Goal: Information Seeking & Learning: Learn about a topic

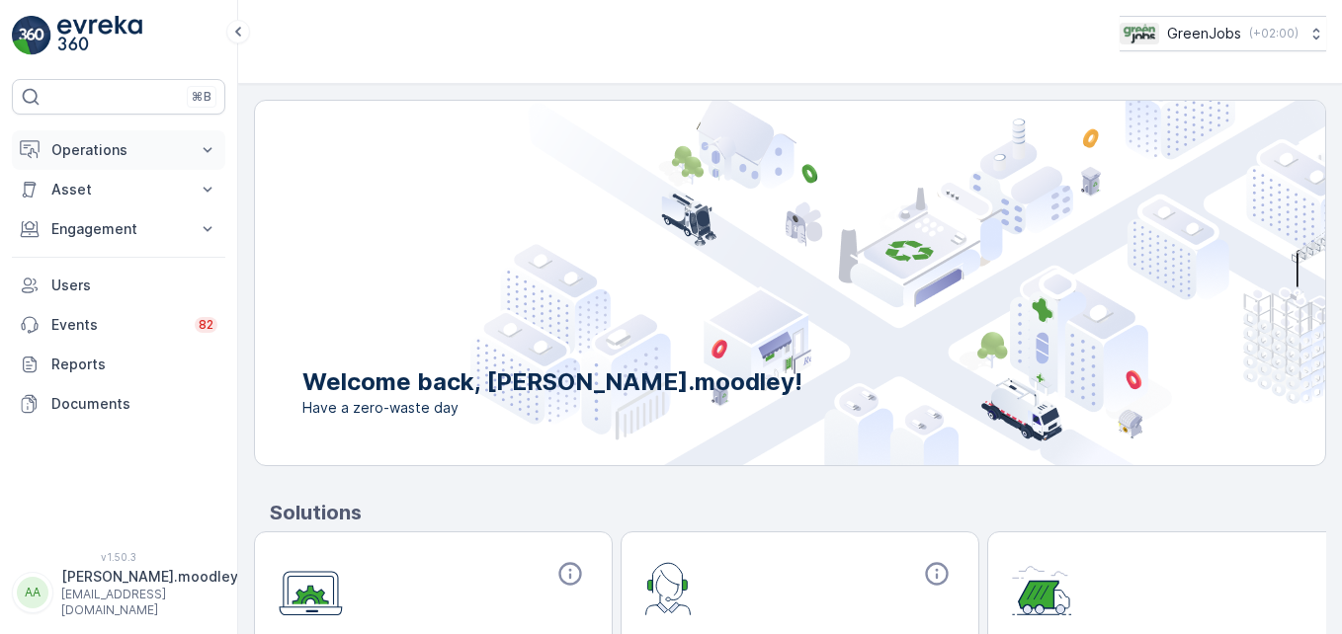
click at [204, 143] on icon at bounding box center [208, 150] width 20 height 20
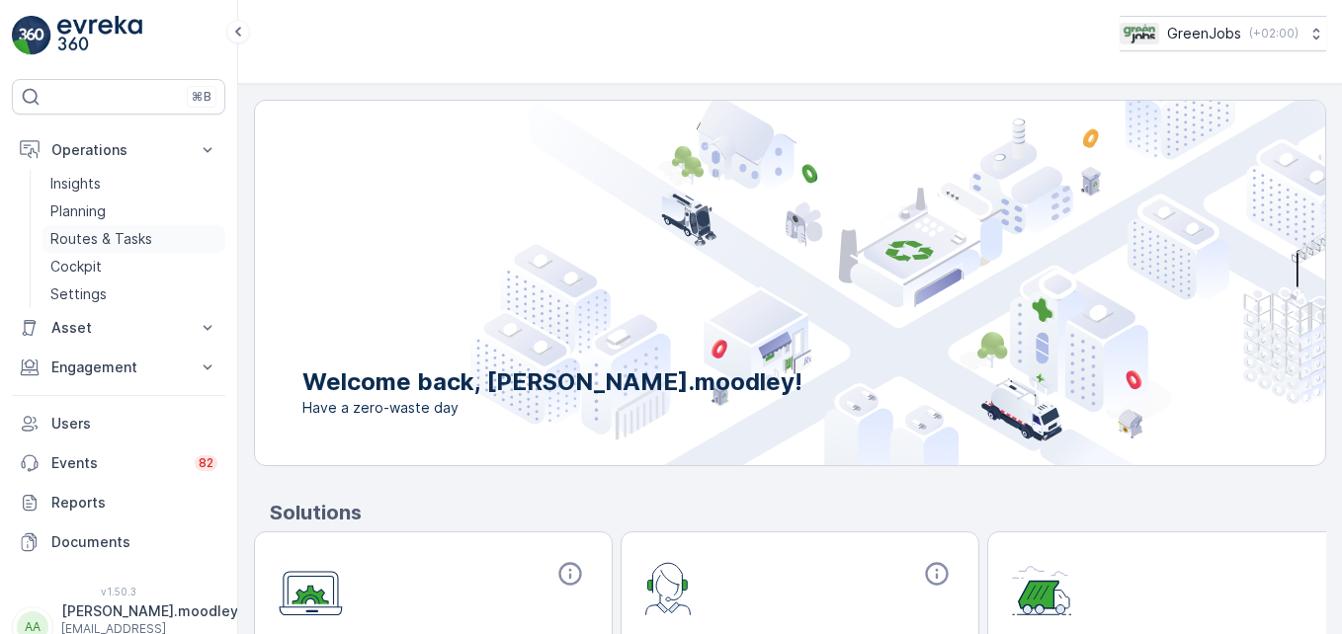
click at [132, 230] on p "Routes & Tasks" at bounding box center [101, 239] width 102 height 20
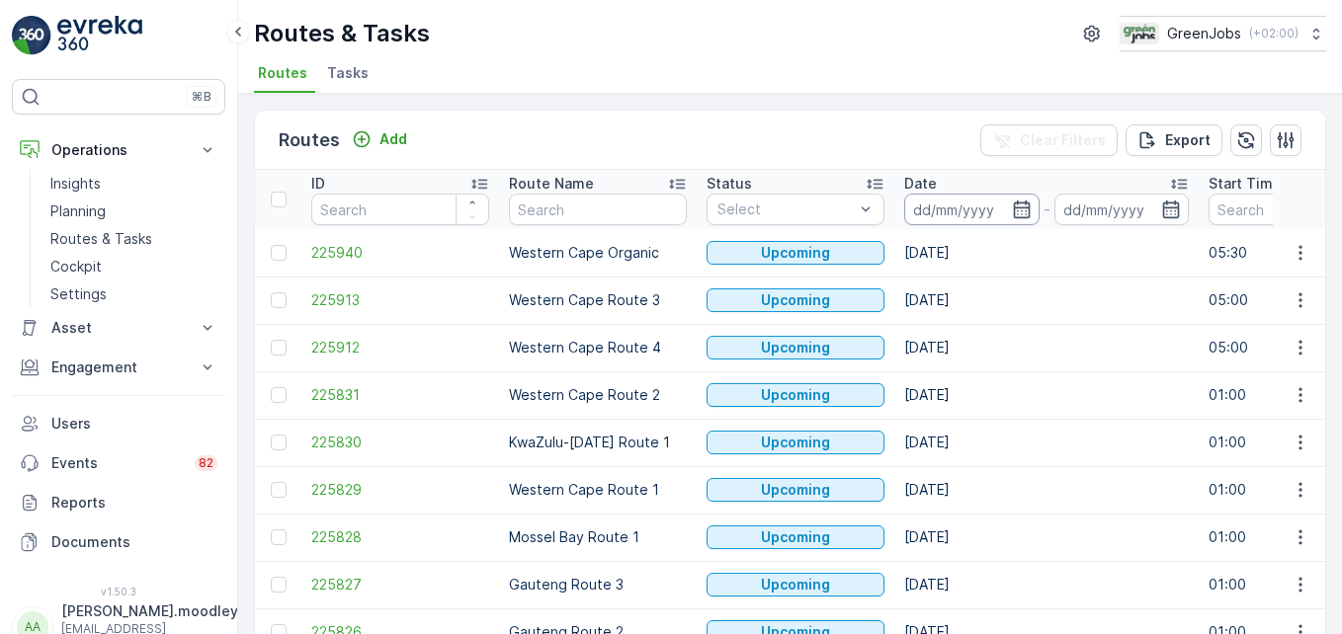
click at [920, 207] on input at bounding box center [971, 210] width 135 height 32
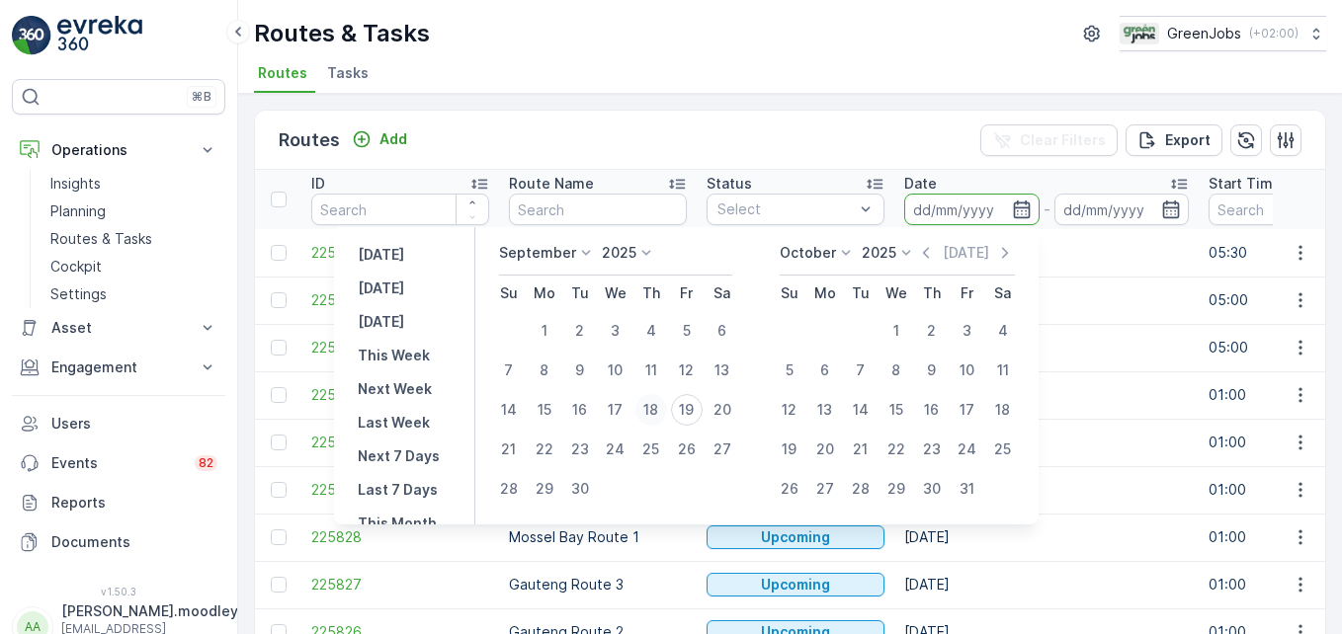
click at [652, 407] on div "18" at bounding box center [651, 410] width 32 height 32
type input "[DATE]"
click at [652, 407] on div "18" at bounding box center [651, 410] width 32 height 32
type input "[DATE]"
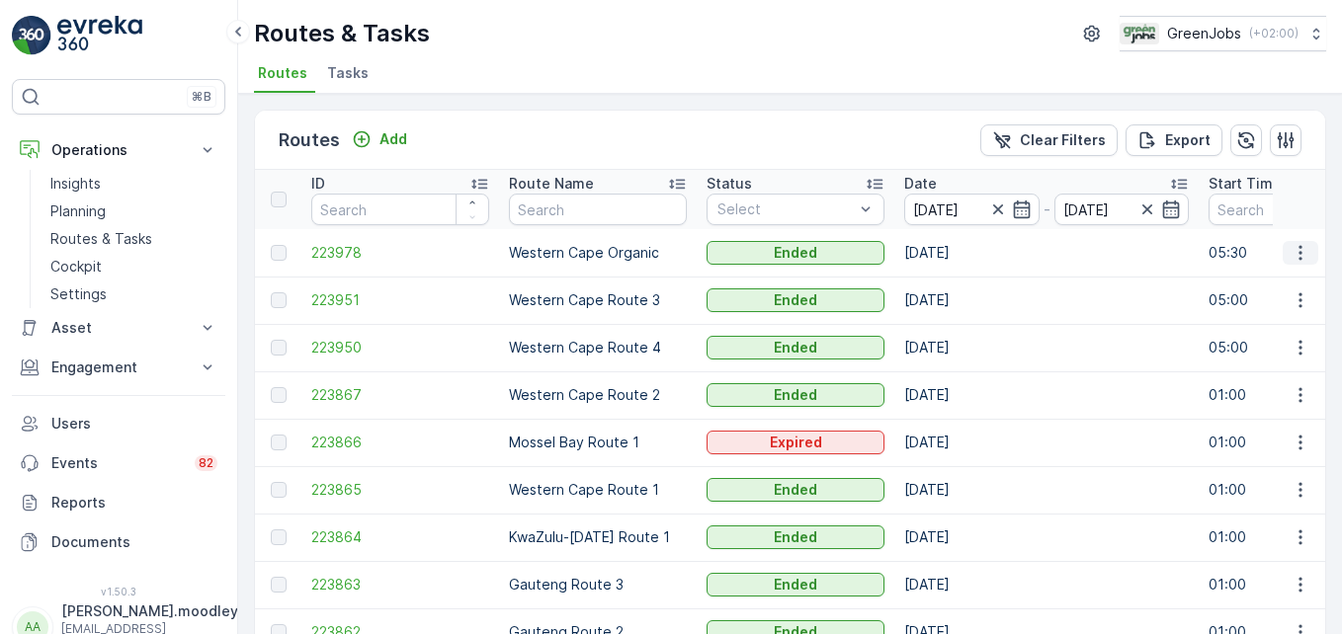
click at [959, 255] on icon "button" at bounding box center [1300, 253] width 20 height 20
click at [959, 281] on span "See More Details" at bounding box center [1254, 283] width 115 height 20
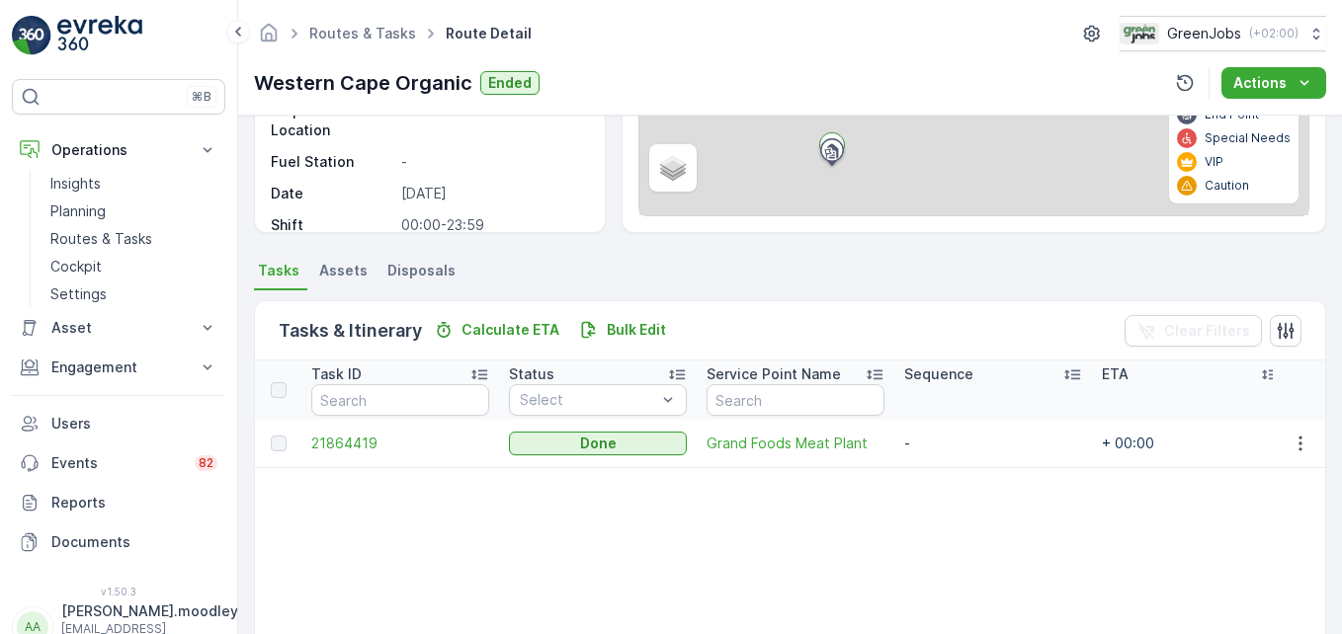
scroll to position [296, 0]
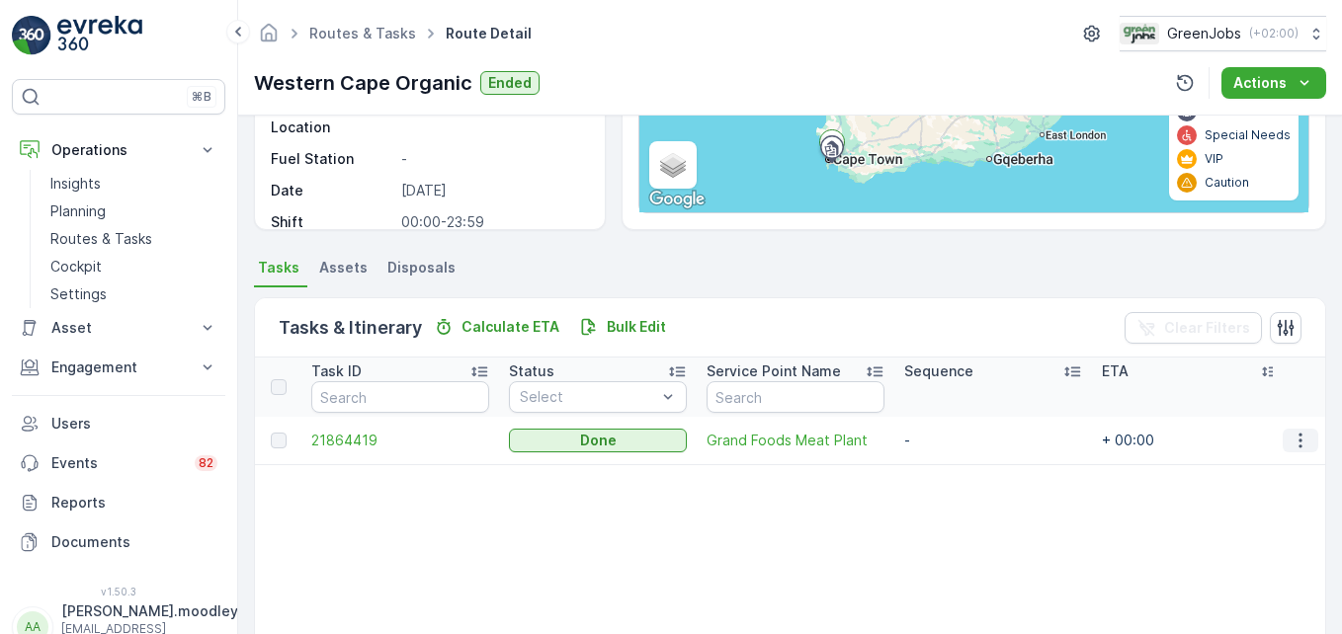
click at [959, 445] on icon "button" at bounding box center [1300, 441] width 20 height 20
click at [959, 469] on span "See More Details" at bounding box center [1276, 470] width 115 height 20
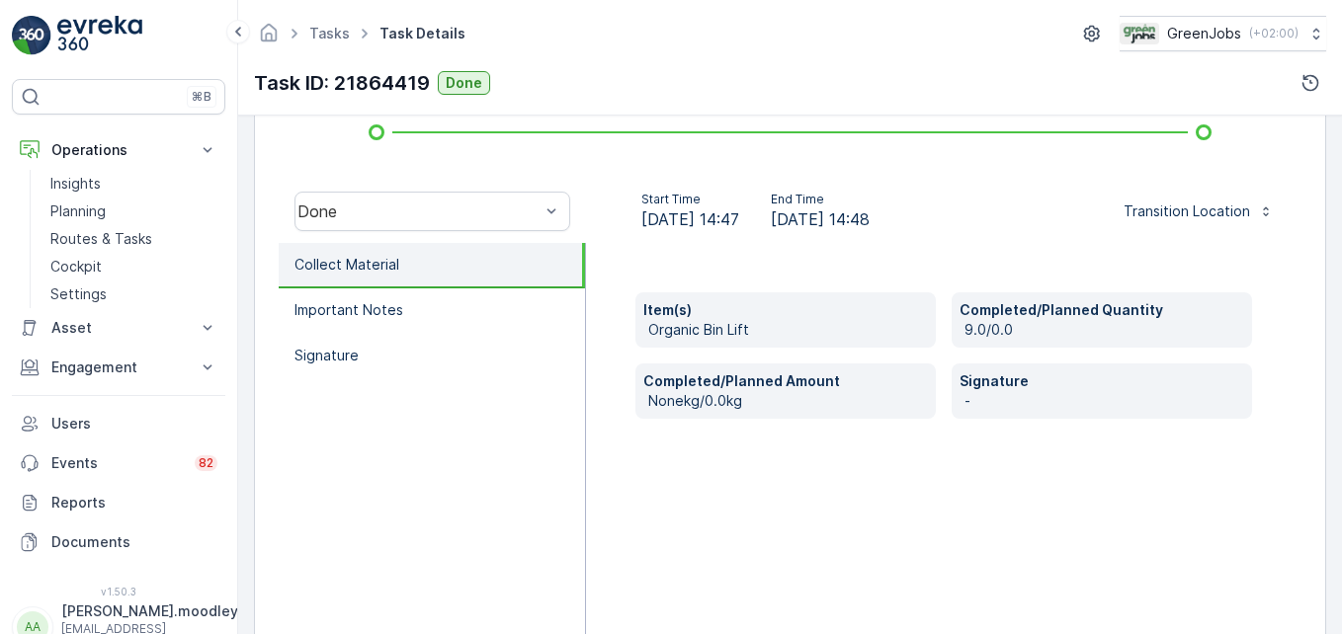
scroll to position [593, 0]
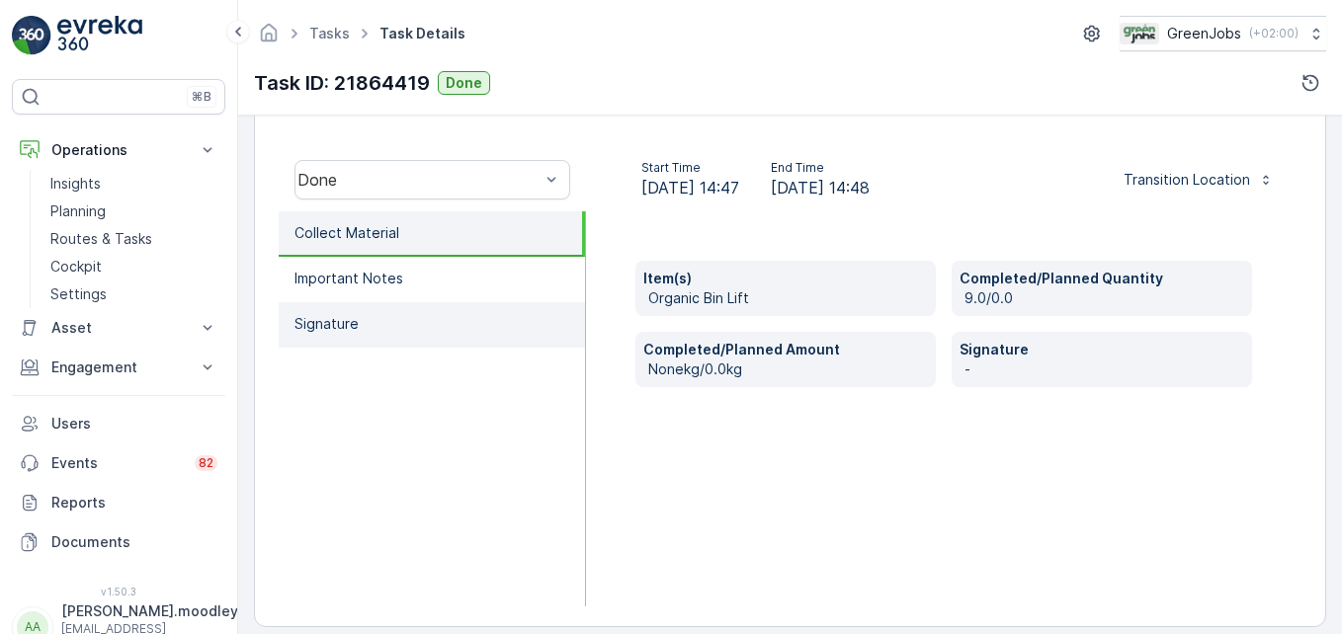
click at [305, 324] on p "Signature" at bounding box center [326, 324] width 64 height 20
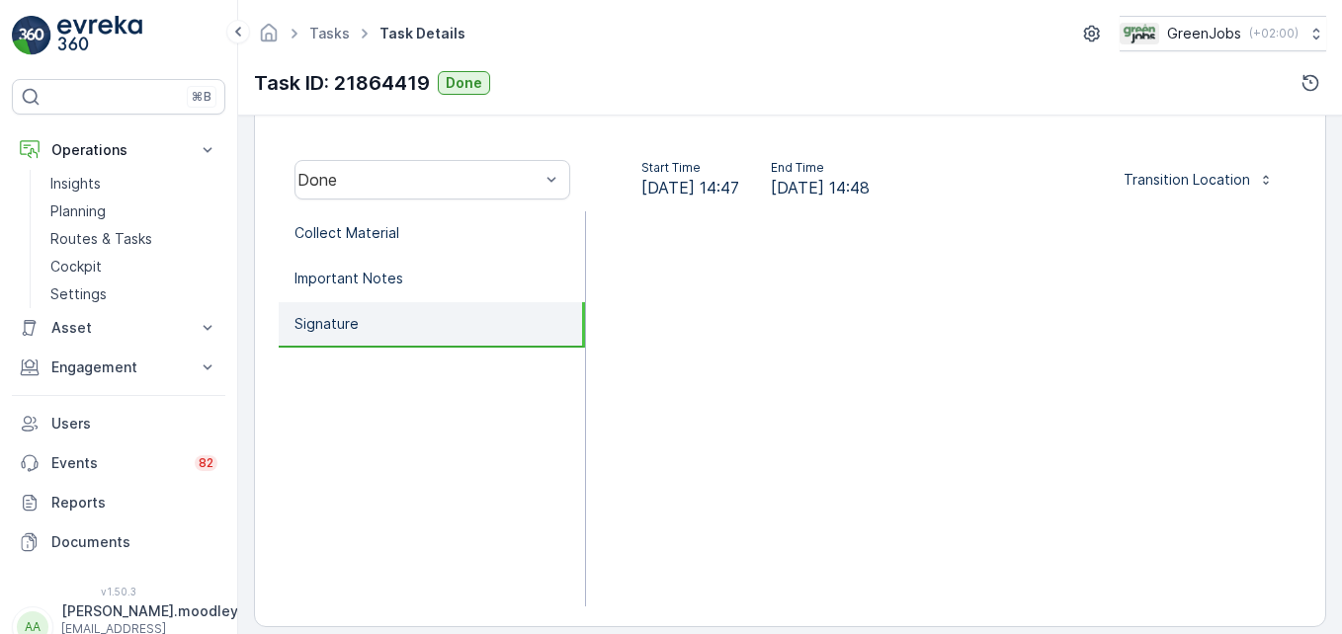
click at [347, 325] on p "Signature" at bounding box center [326, 324] width 64 height 20
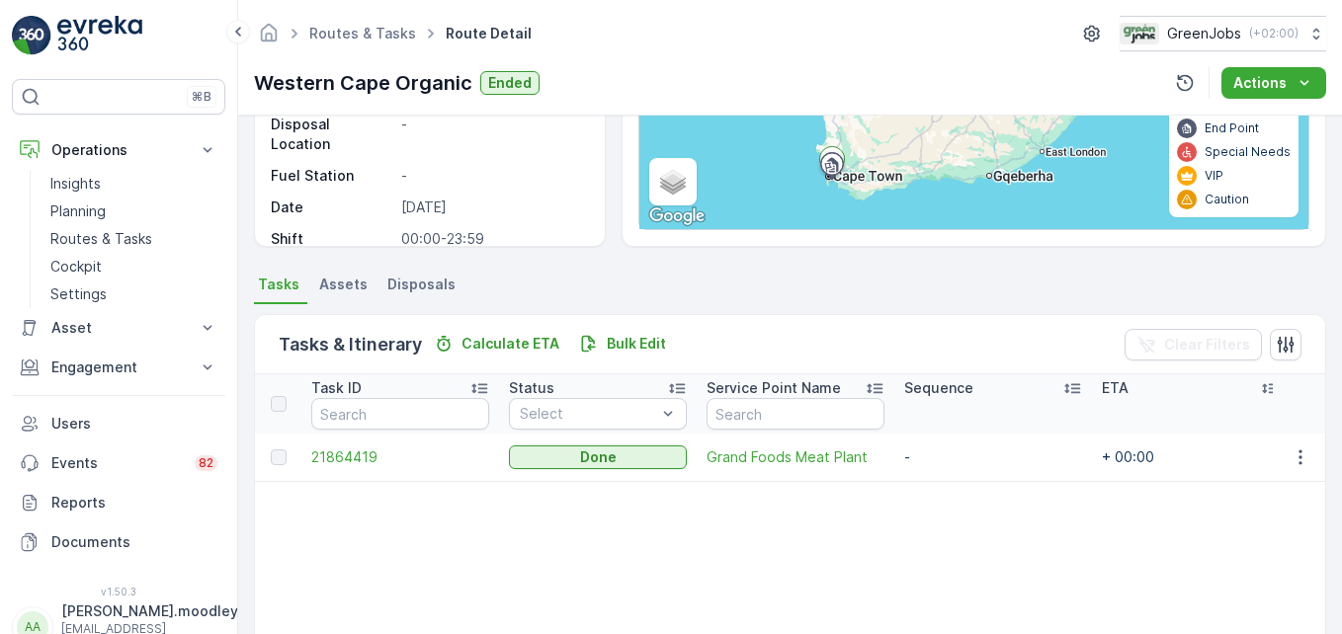
scroll to position [385, 0]
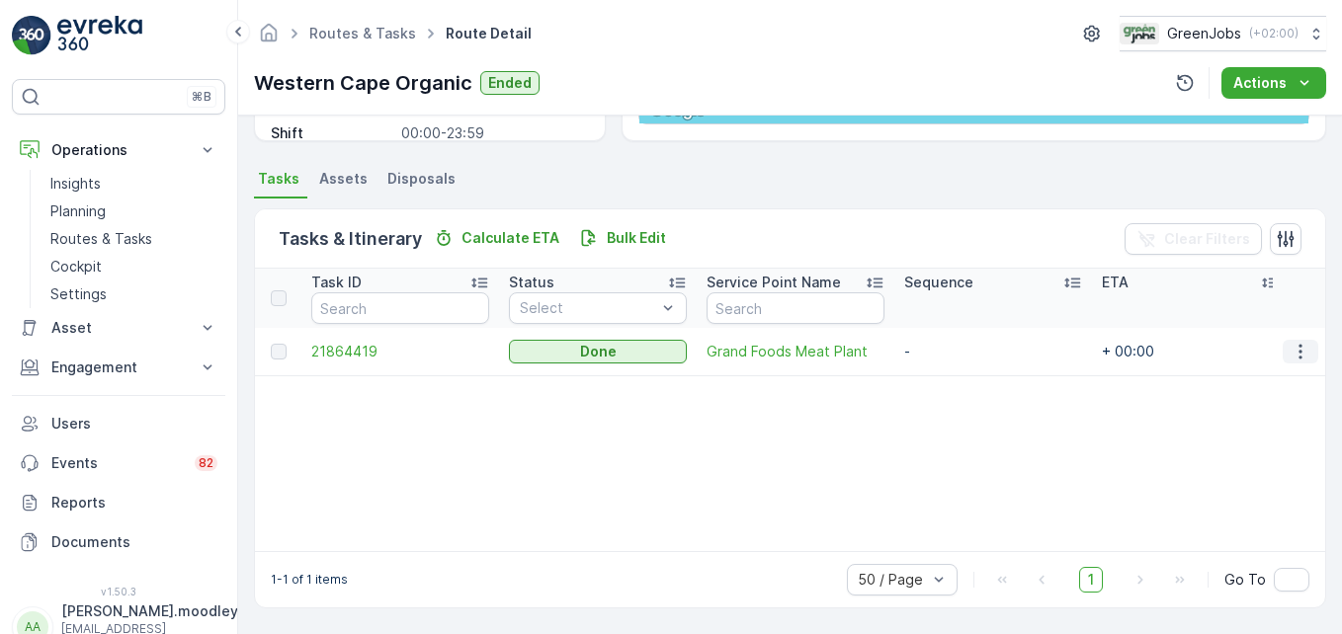
click at [959, 353] on button "button" at bounding box center [1301, 352] width 36 height 24
click at [959, 383] on span "See More Details" at bounding box center [1276, 382] width 115 height 20
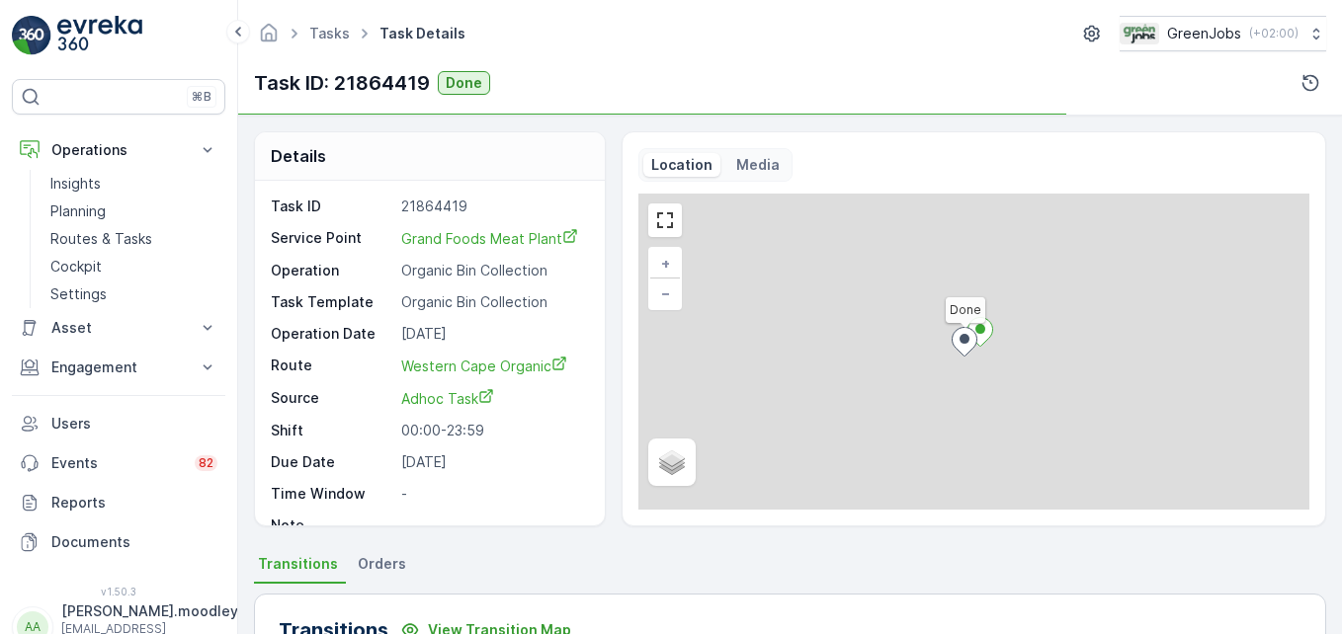
scroll to position [494, 0]
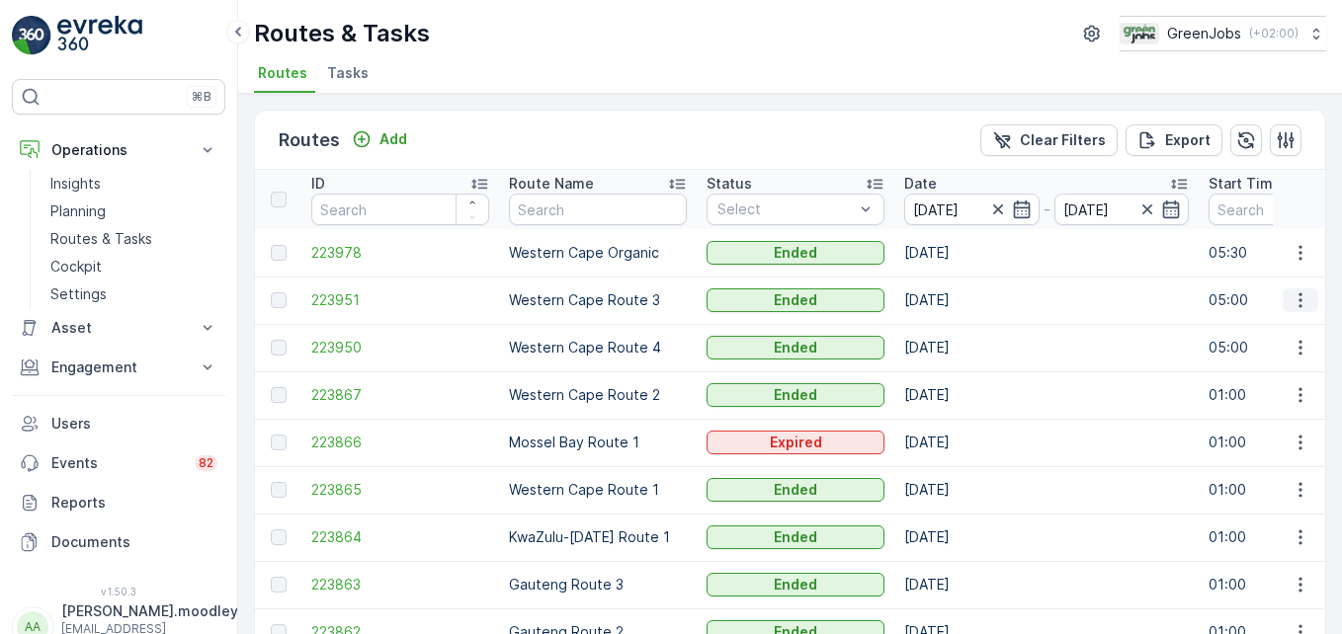
click at [959, 300] on icon "button" at bounding box center [1299, 300] width 3 height 15
click at [959, 325] on span "See More Details" at bounding box center [1254, 330] width 115 height 20
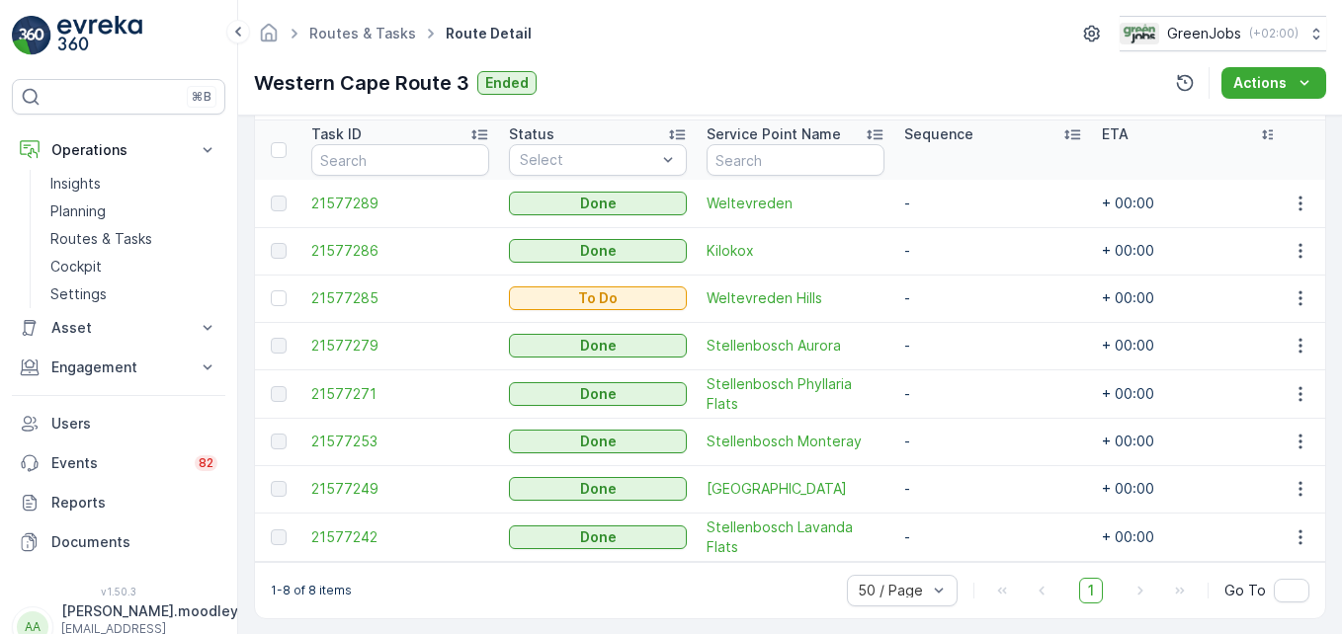
scroll to position [554, 0]
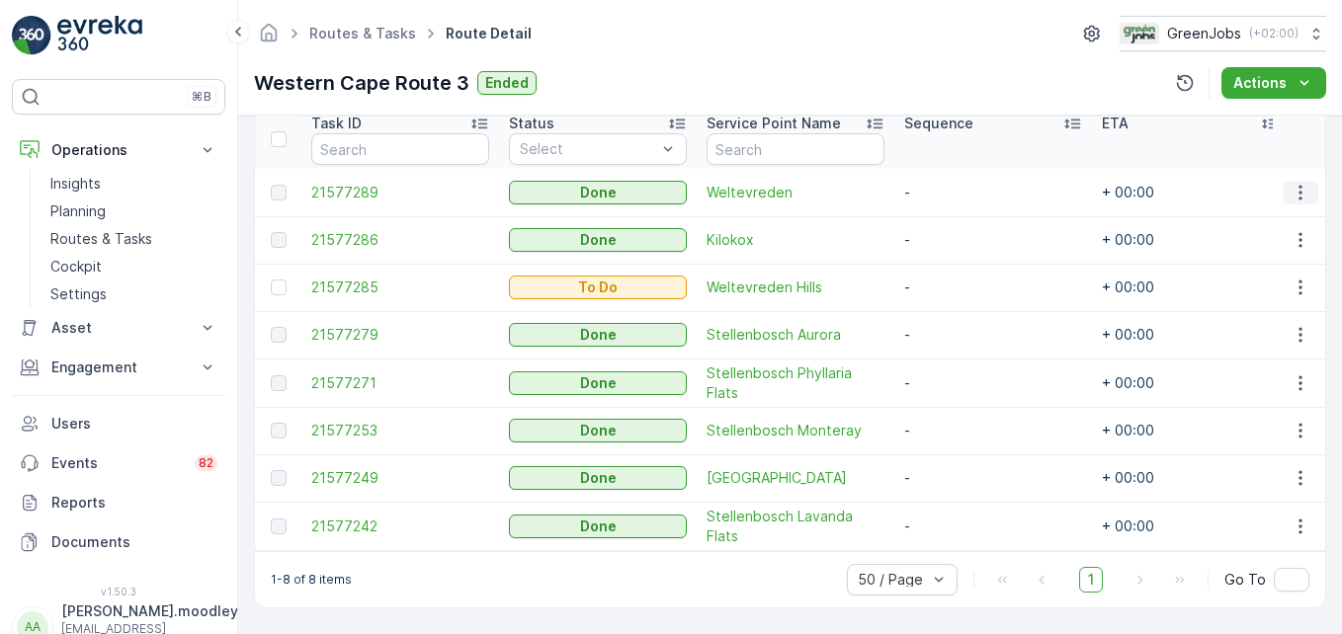
click at [959, 184] on icon "button" at bounding box center [1300, 193] width 20 height 20
click at [959, 210] on span "See More Details" at bounding box center [1276, 213] width 115 height 20
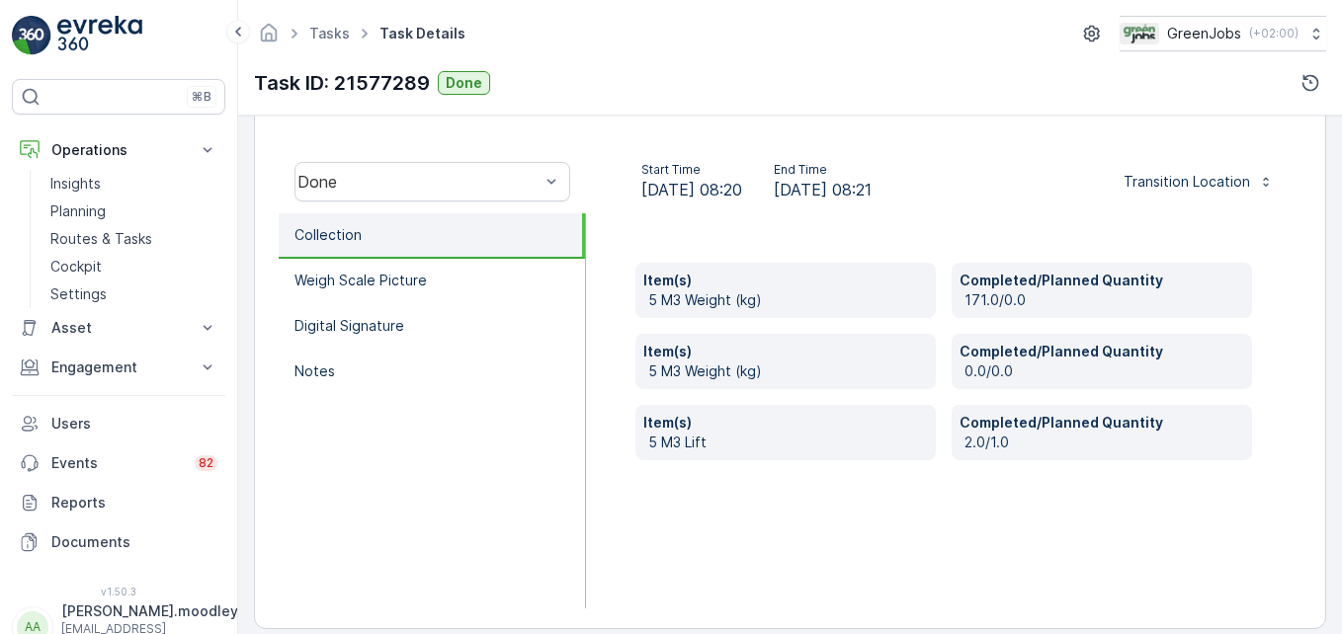
scroll to position [593, 0]
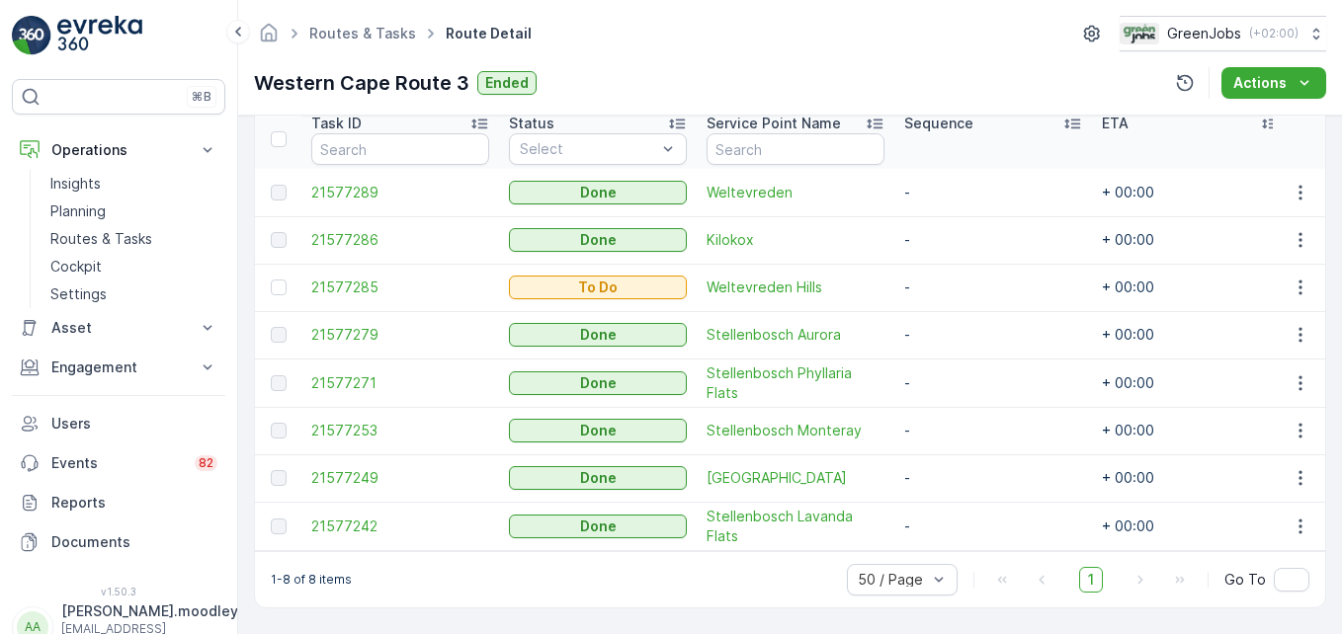
scroll to position [554, 0]
click at [959, 232] on icon "button" at bounding box center [1300, 240] width 20 height 20
click at [959, 258] on span "See More Details" at bounding box center [1276, 260] width 115 height 20
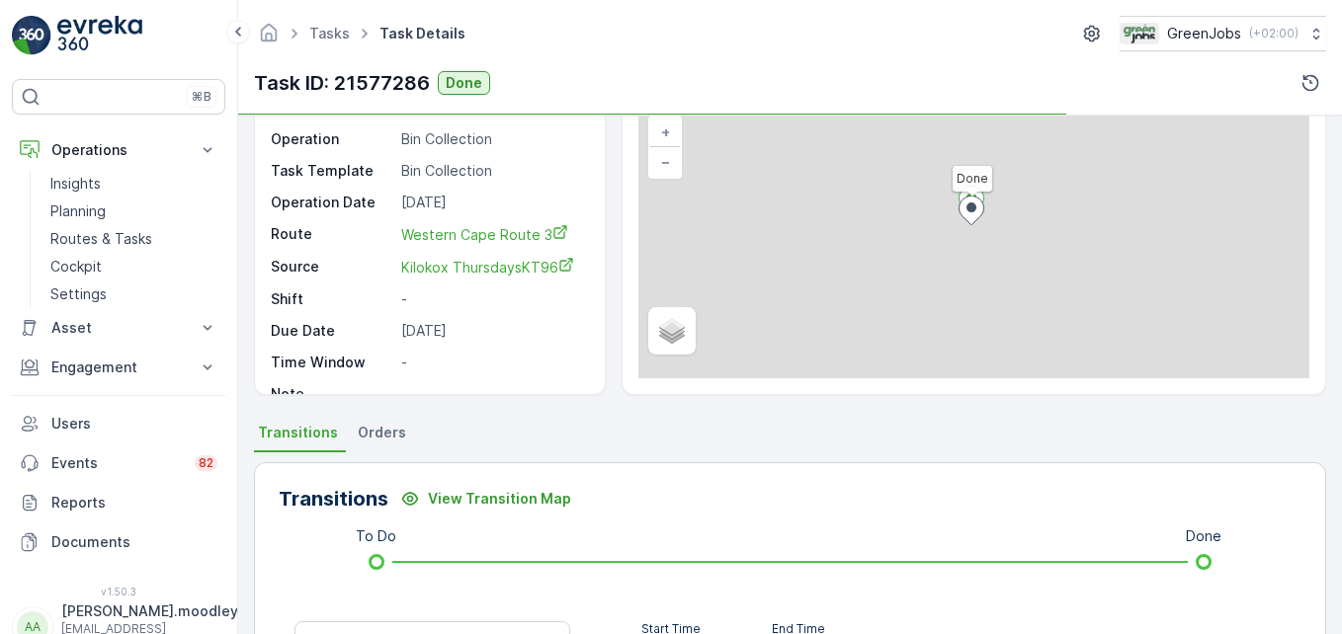
scroll to position [494, 0]
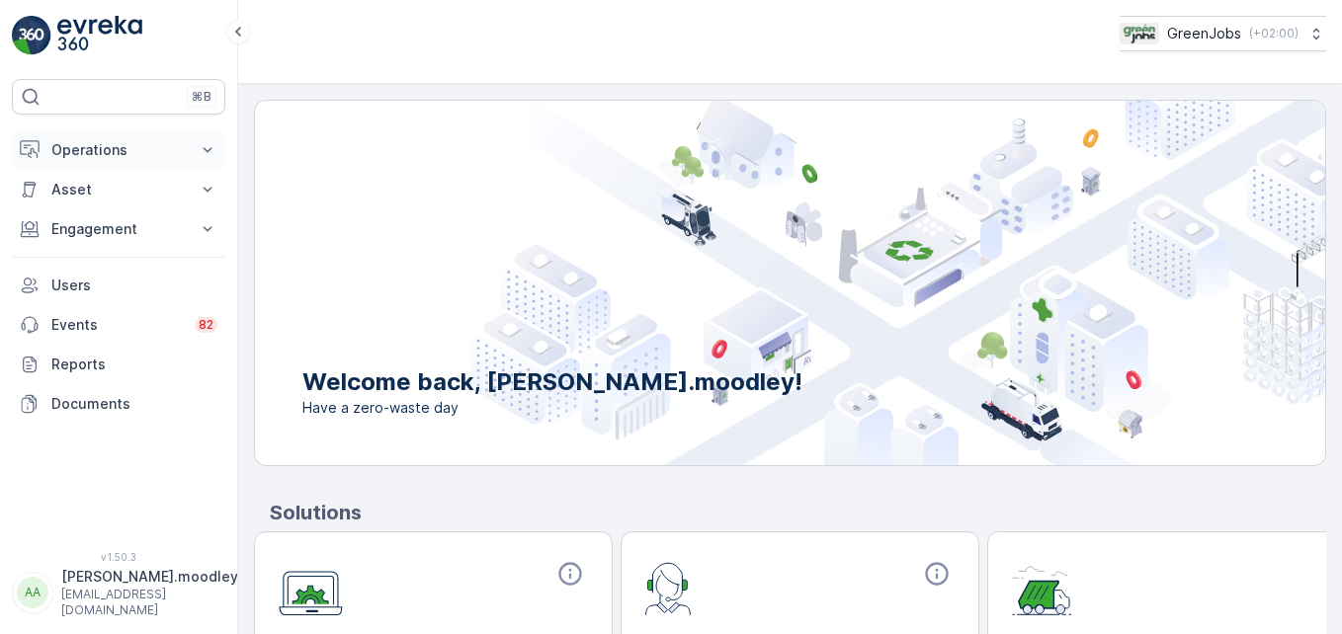
click at [201, 150] on icon at bounding box center [208, 150] width 20 height 20
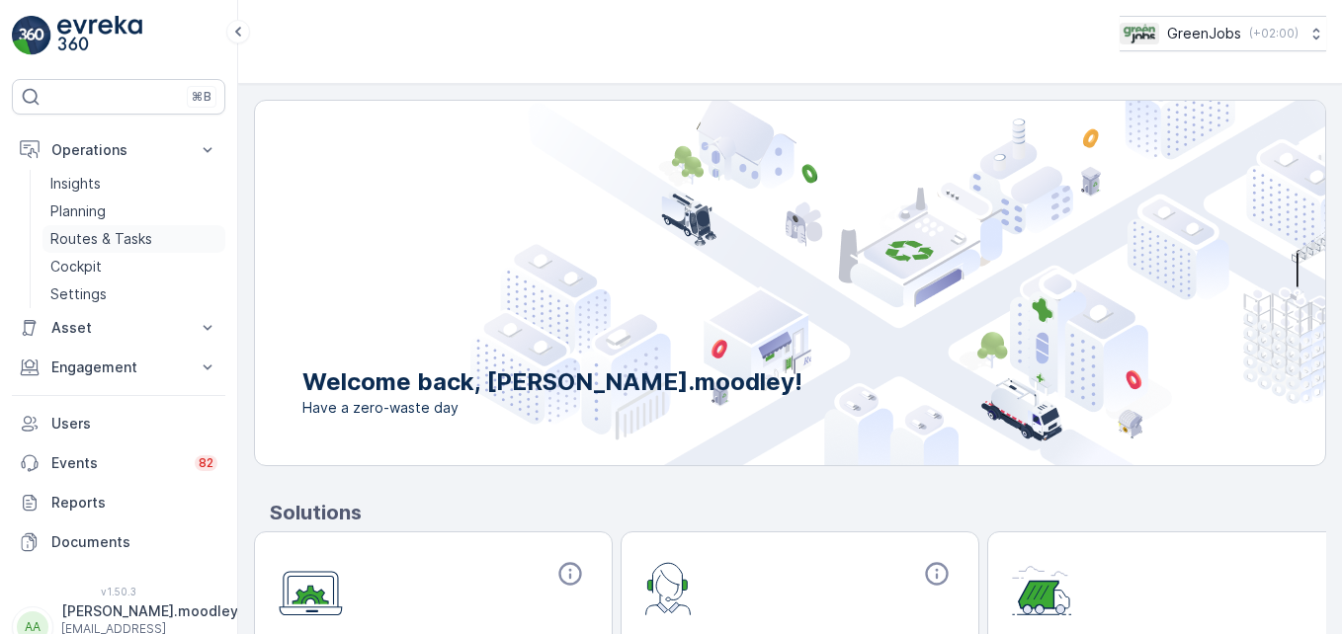
click at [124, 240] on p "Routes & Tasks" at bounding box center [101, 239] width 102 height 20
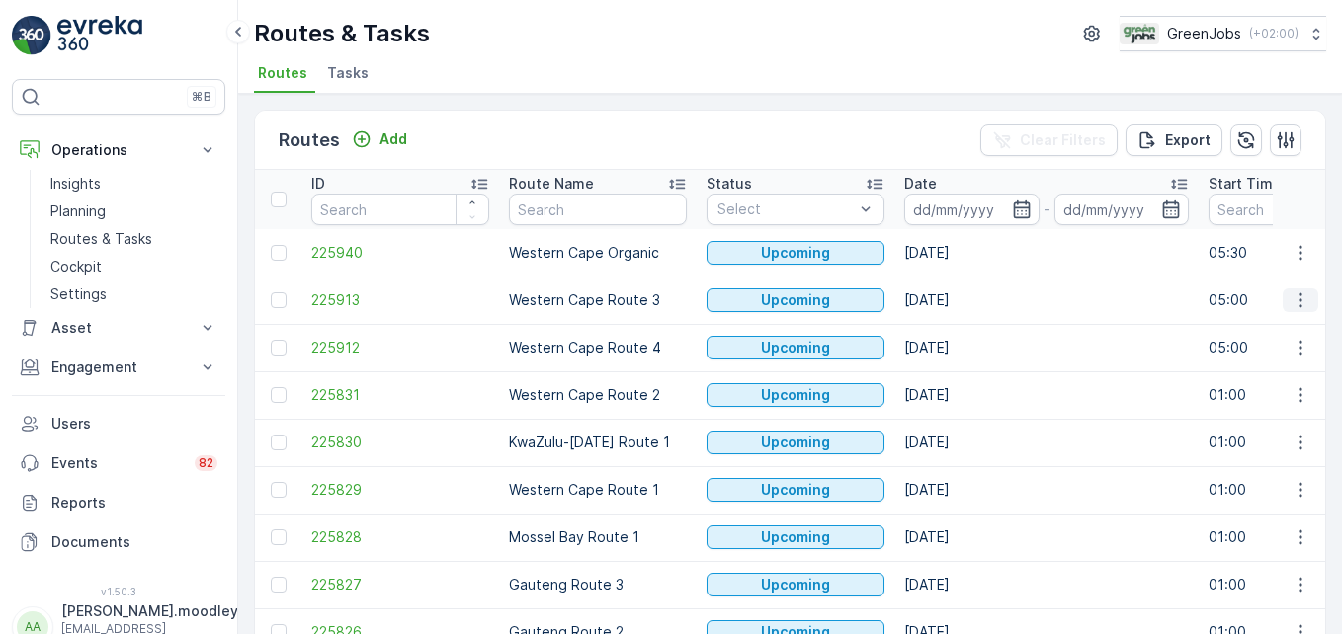
click at [1293, 302] on icon "button" at bounding box center [1300, 300] width 20 height 20
click at [1291, 326] on span "See More Details" at bounding box center [1254, 330] width 115 height 20
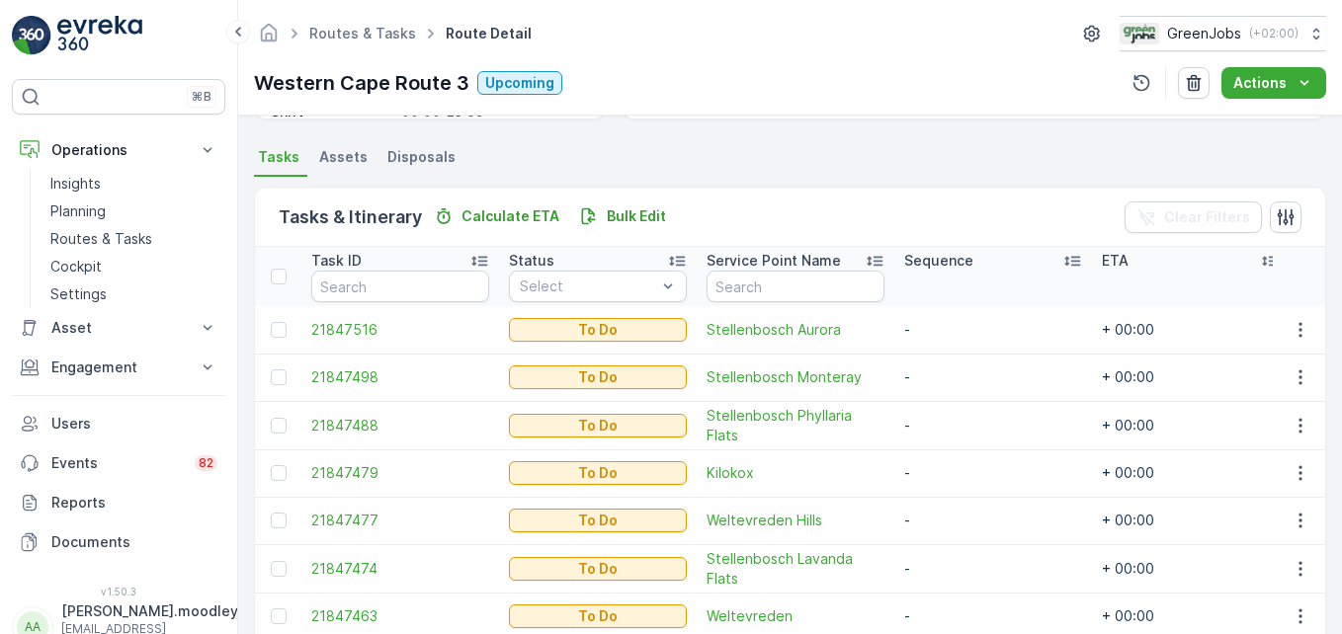
scroll to position [395, 0]
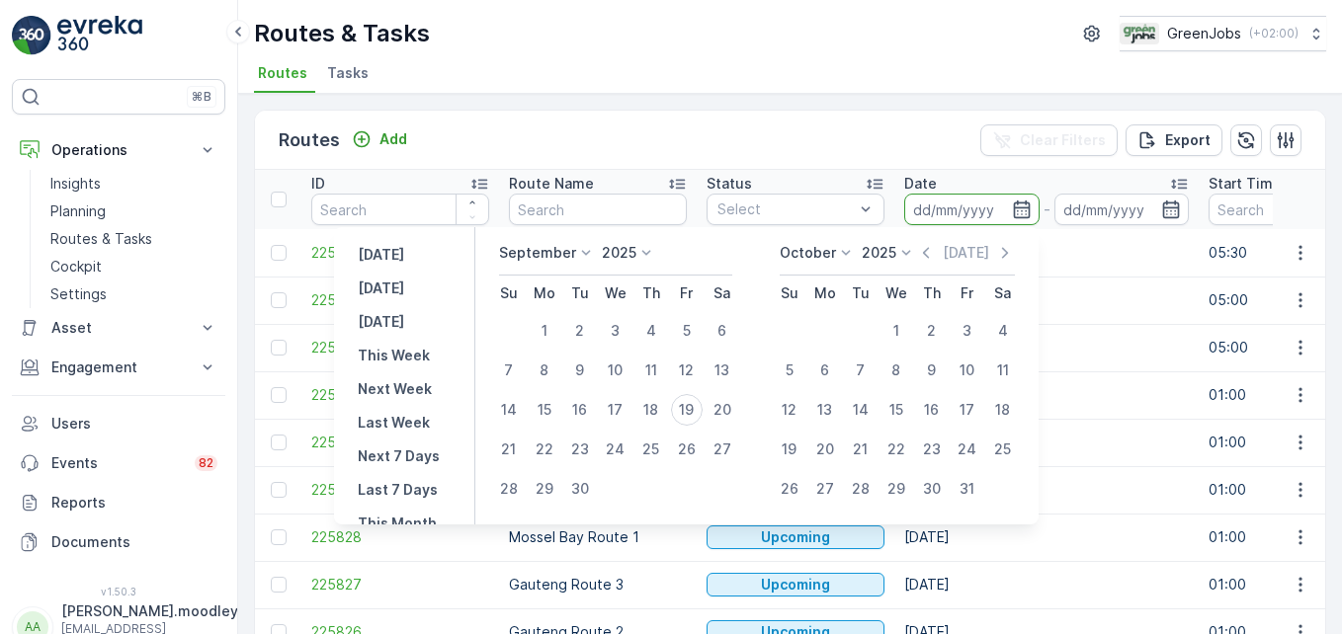
click at [932, 205] on input at bounding box center [971, 210] width 135 height 32
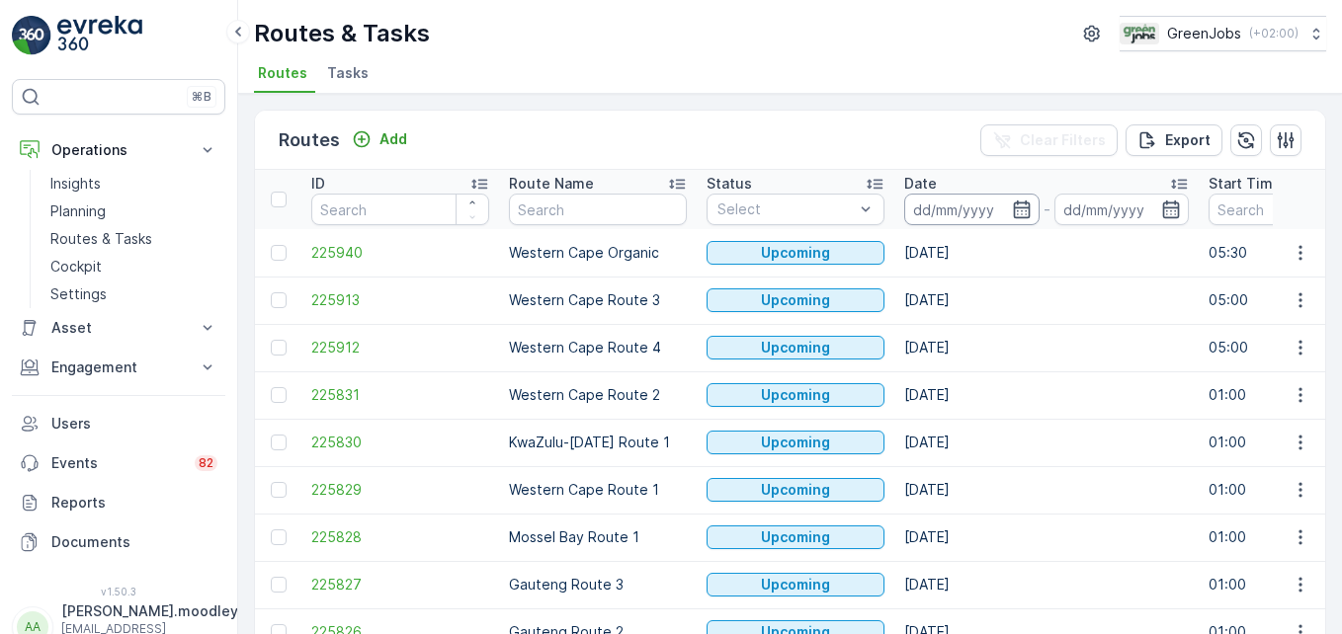
click at [919, 213] on input at bounding box center [971, 210] width 135 height 32
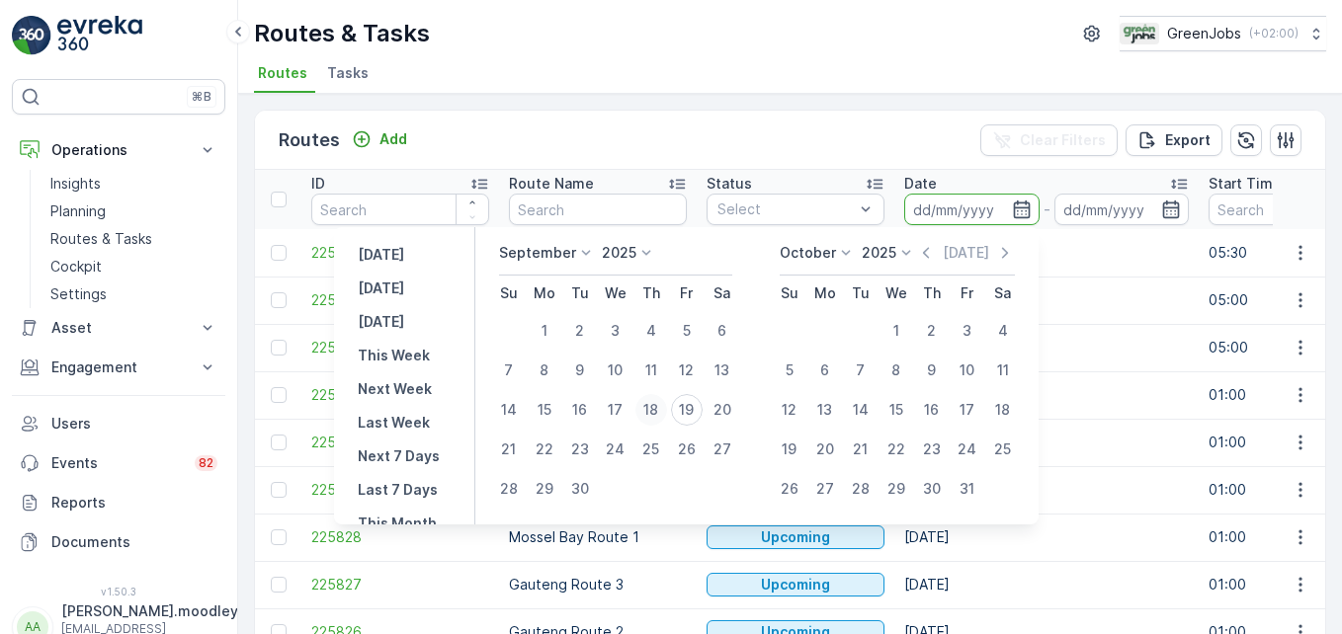
click at [654, 406] on div "18" at bounding box center [651, 410] width 32 height 32
type input "[DATE]"
click at [654, 406] on div "18" at bounding box center [651, 410] width 32 height 32
type input "[DATE]"
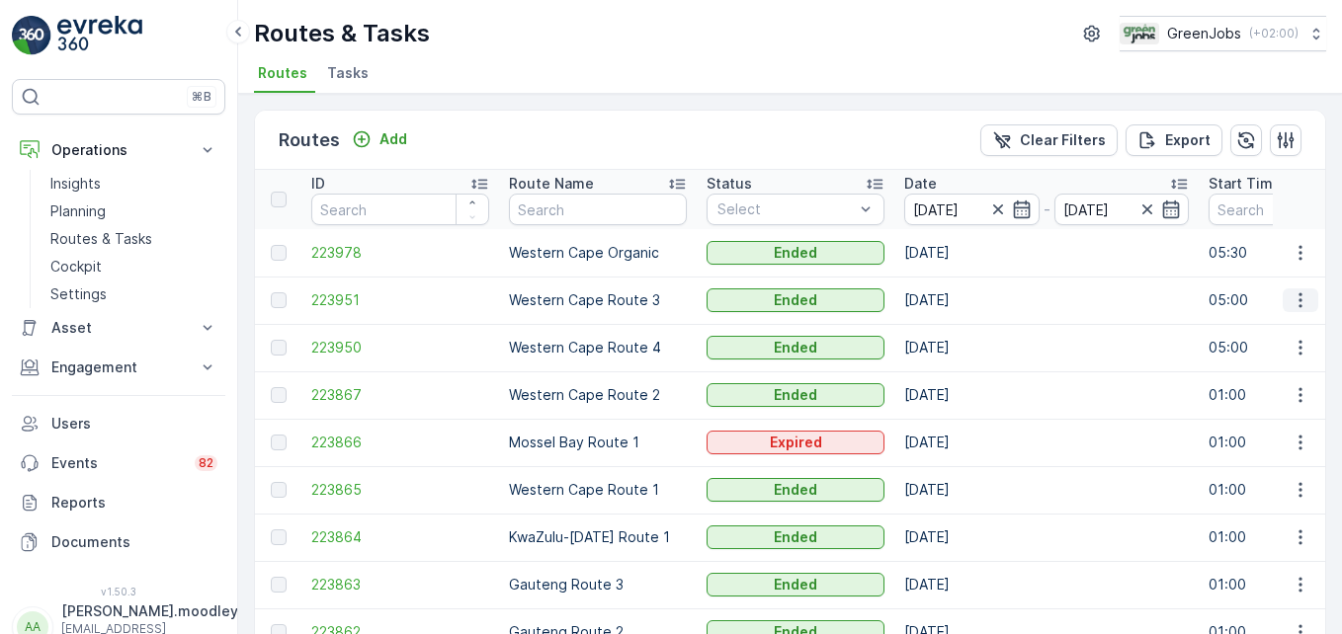
click at [1296, 302] on icon "button" at bounding box center [1300, 300] width 20 height 20
click at [1283, 333] on span "See More Details" at bounding box center [1254, 330] width 115 height 20
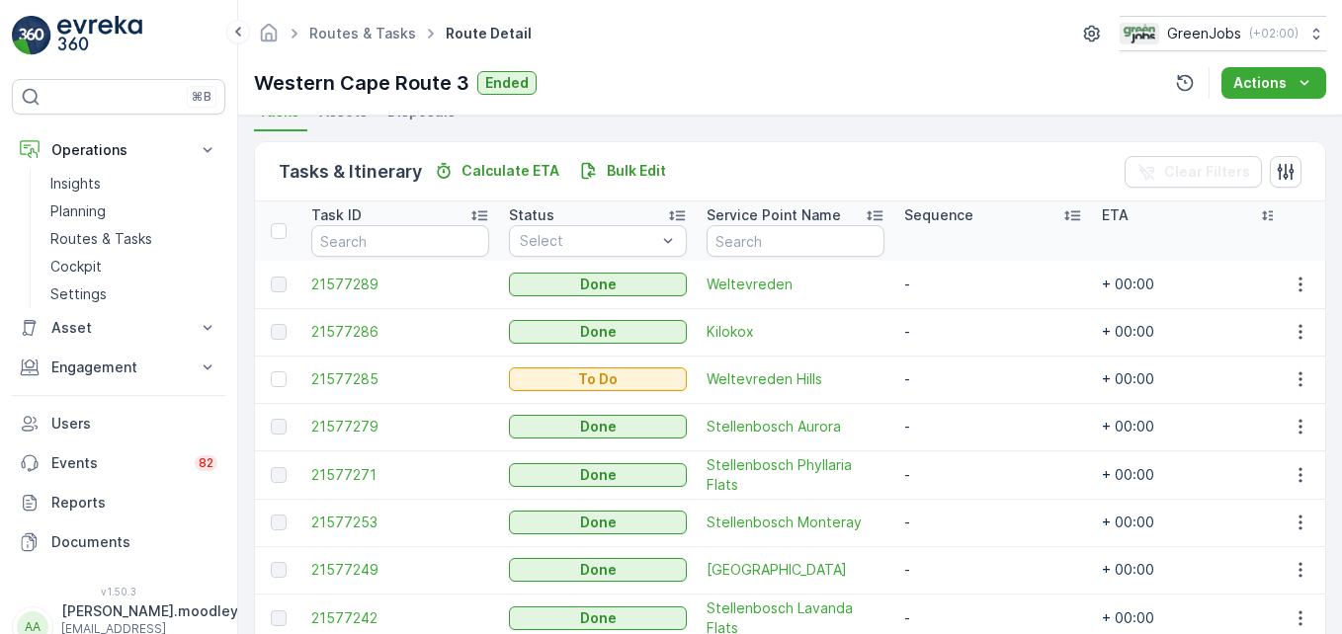
scroll to position [554, 0]
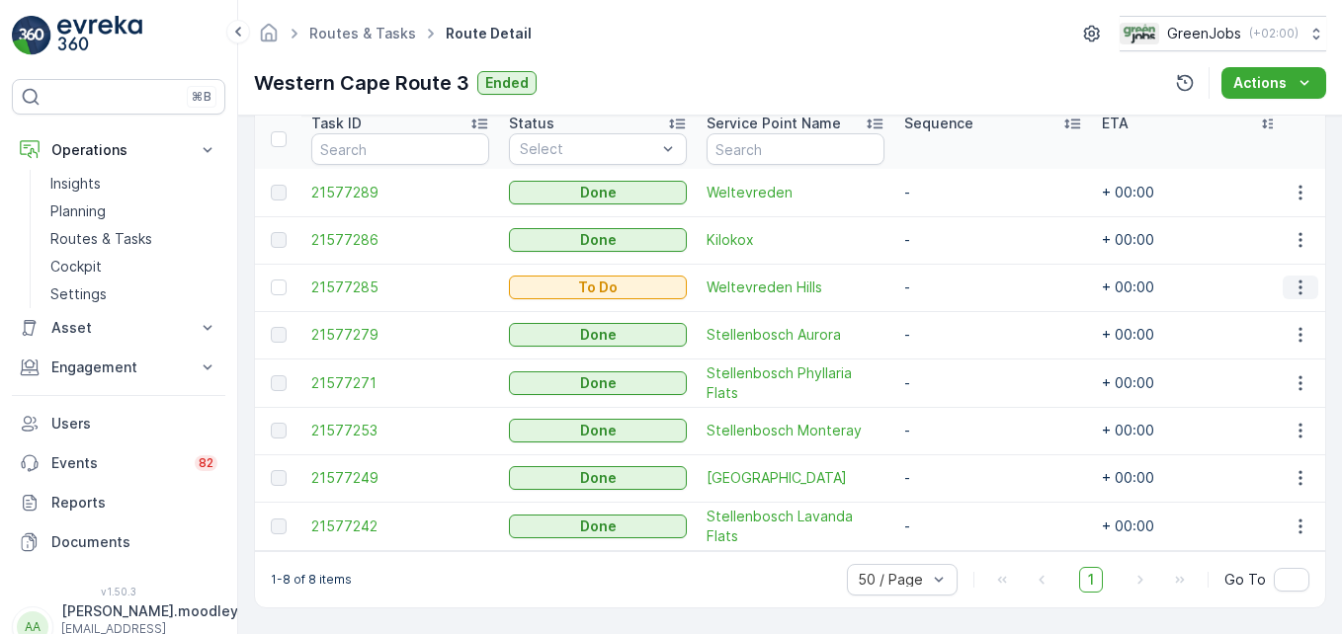
click at [1293, 278] on icon "button" at bounding box center [1300, 288] width 20 height 20
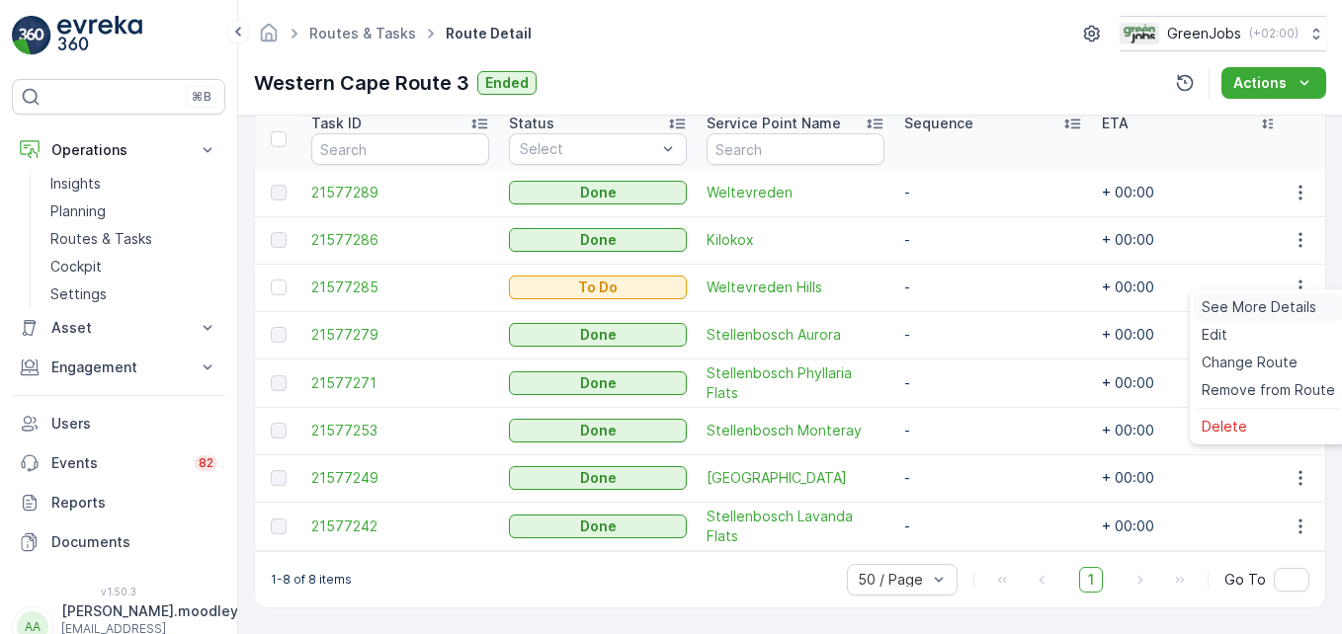
click at [1283, 303] on span "See More Details" at bounding box center [1259, 307] width 115 height 20
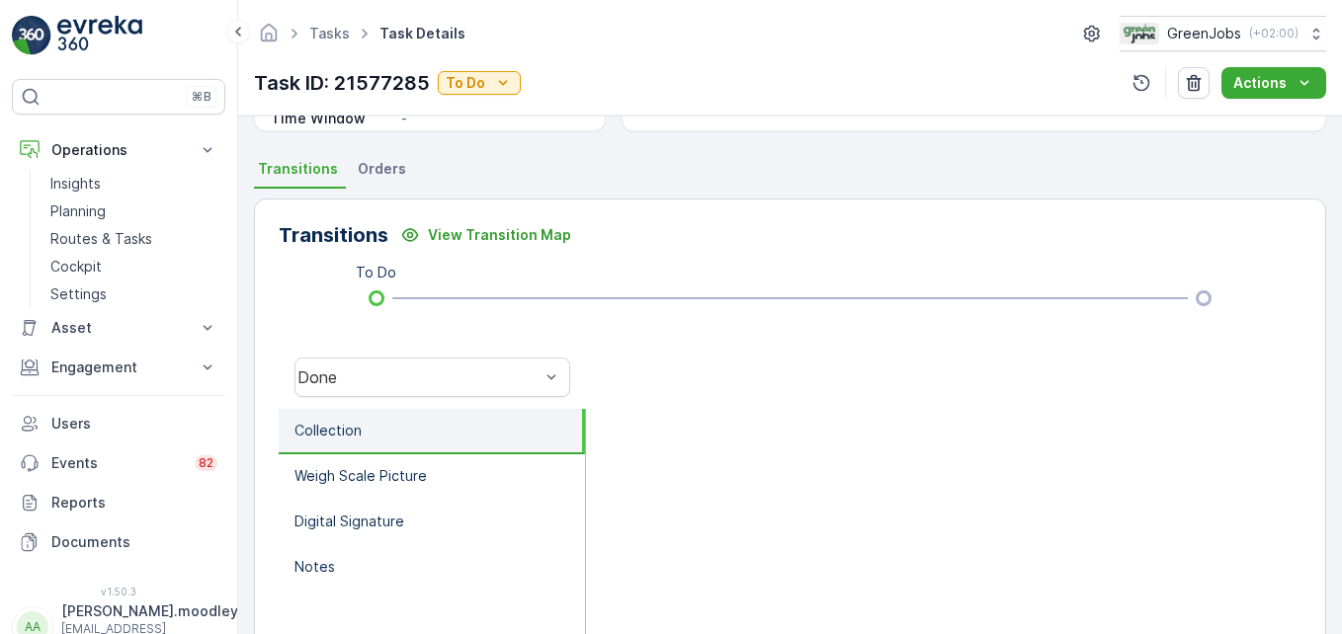
scroll to position [593, 0]
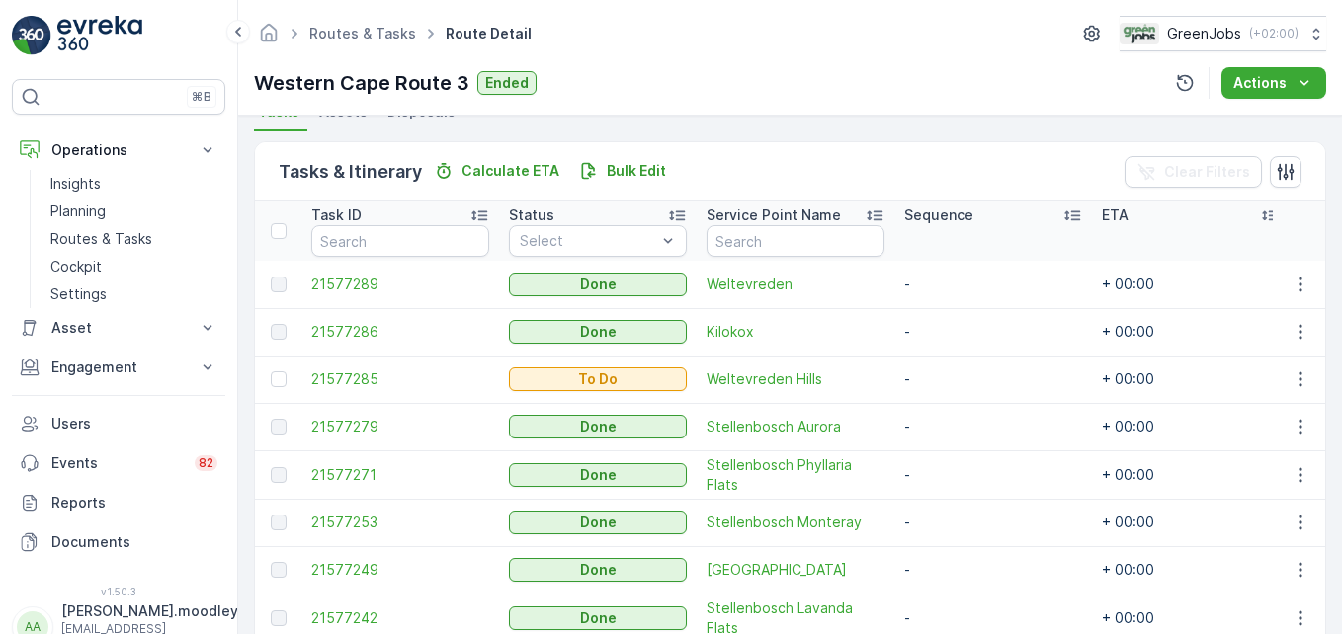
scroll to position [494, 0]
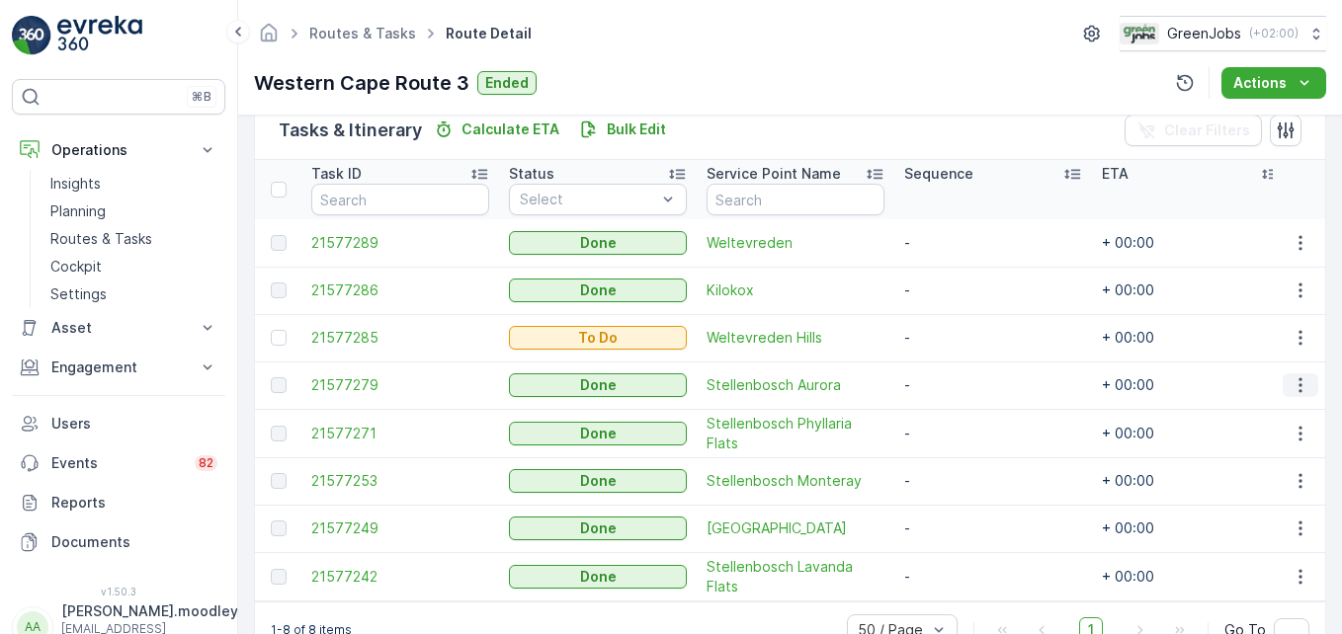
click at [1291, 377] on icon "button" at bounding box center [1300, 385] width 20 height 20
click at [1295, 413] on span "See More Details" at bounding box center [1276, 415] width 115 height 20
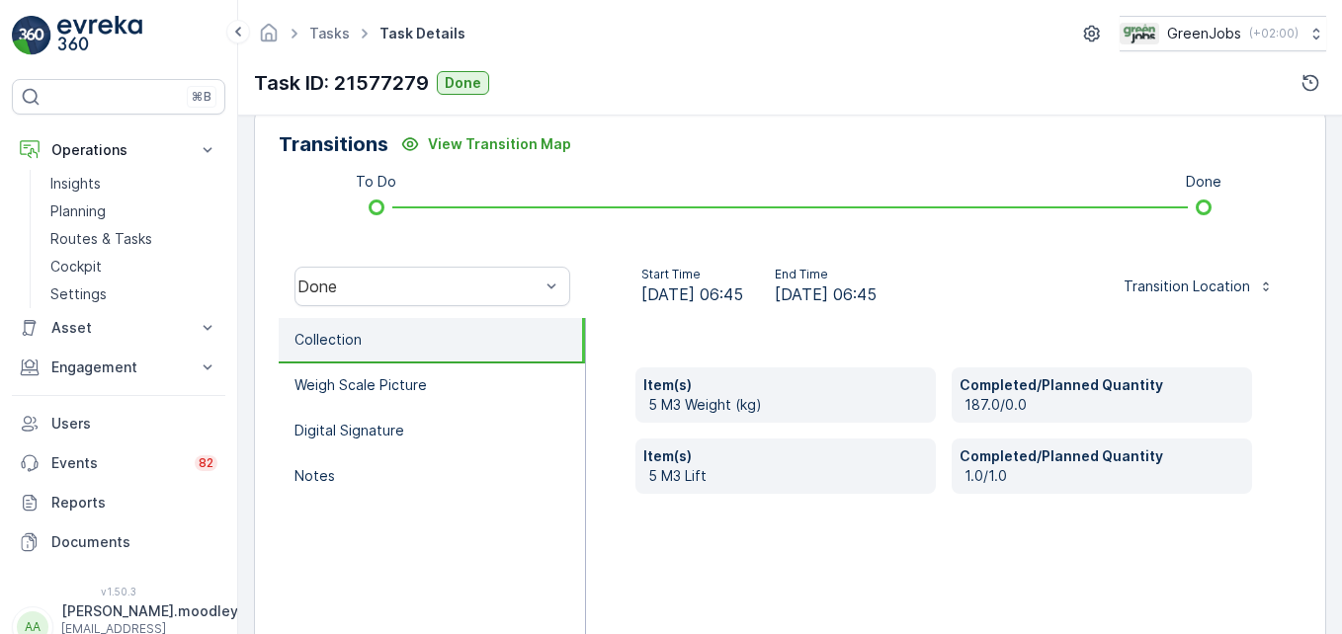
scroll to position [494, 0]
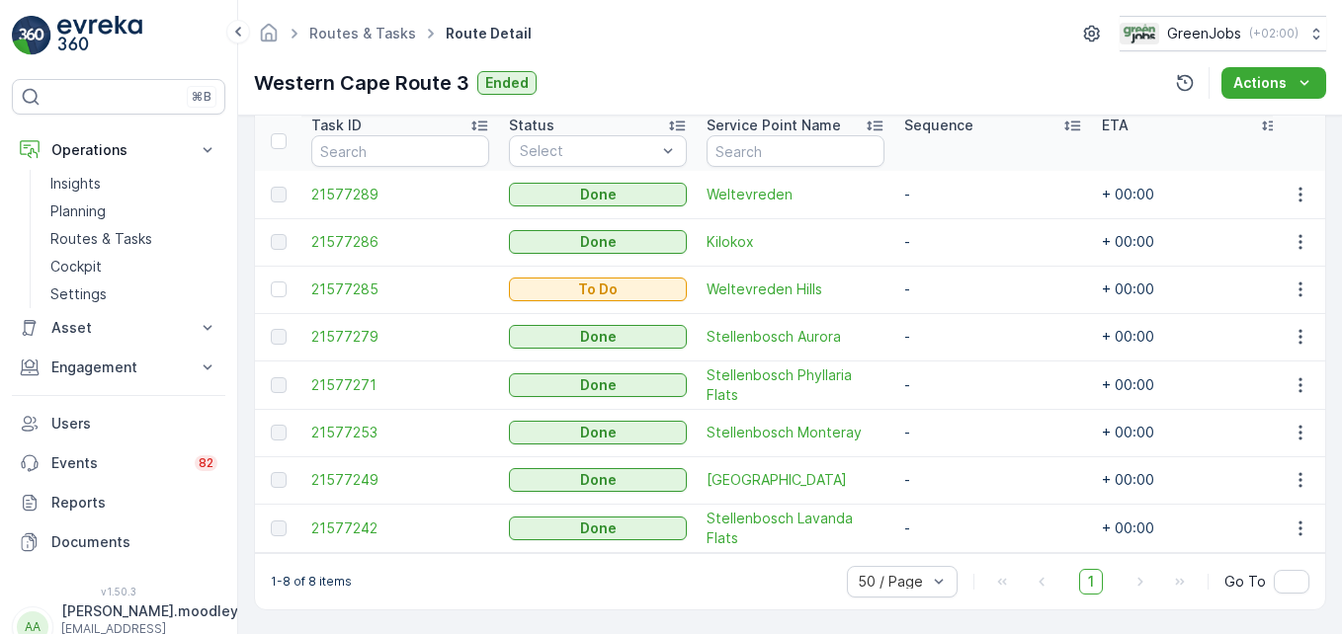
scroll to position [554, 0]
click at [1298, 473] on icon "button" at bounding box center [1299, 478] width 3 height 15
click at [1303, 492] on span "See More Details" at bounding box center [1276, 498] width 115 height 20
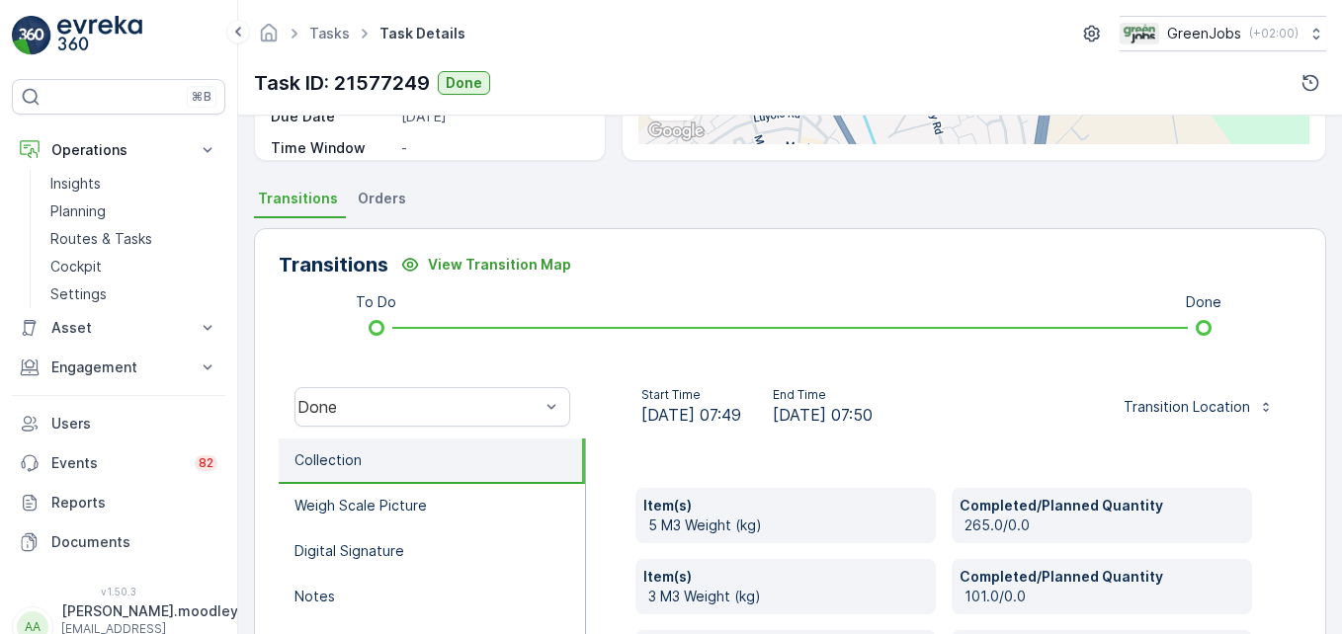
scroll to position [692, 0]
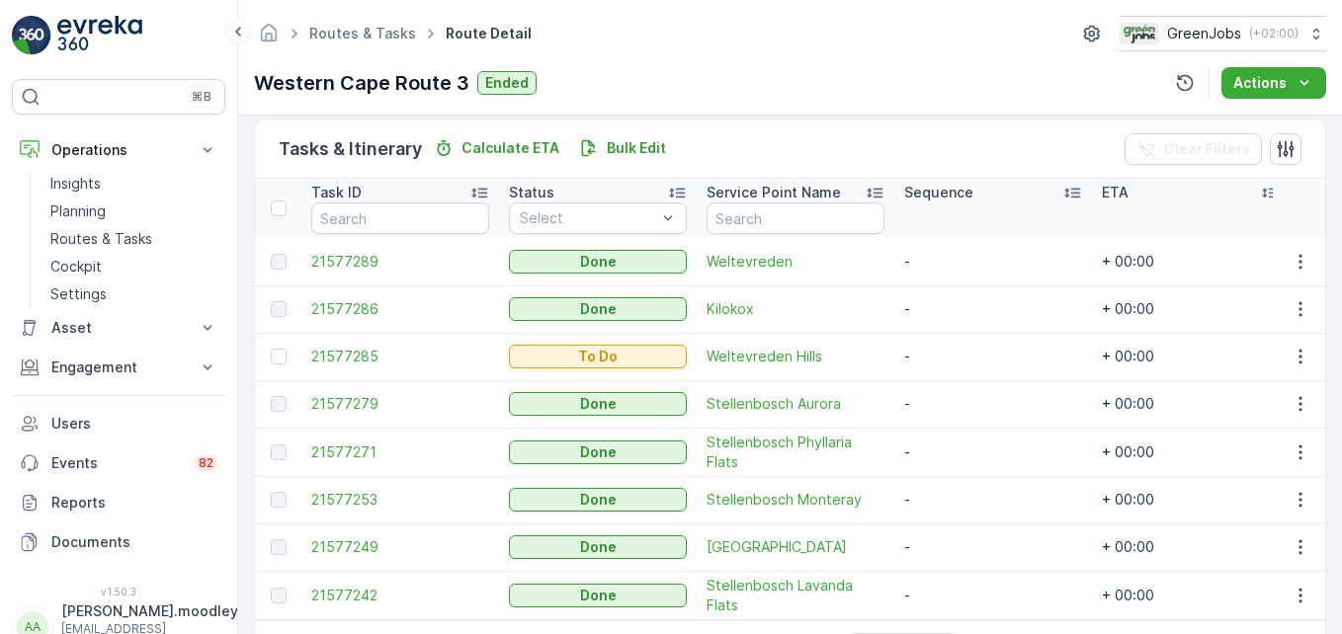
scroll to position [554, 0]
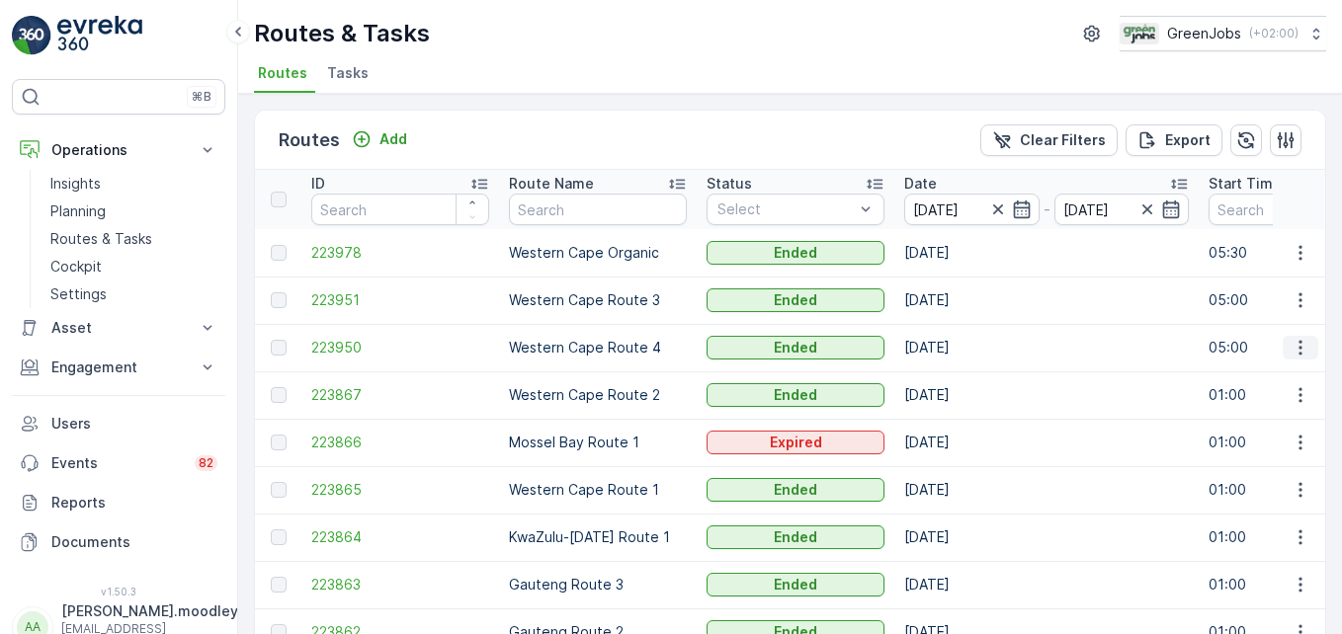
click at [1298, 355] on icon "button" at bounding box center [1299, 348] width 3 height 15
drag, startPoint x: 1295, startPoint y: 356, endPoint x: 1292, endPoint y: 373, distance: 18.0
click at [1292, 373] on span "See More Details" at bounding box center [1254, 378] width 115 height 20
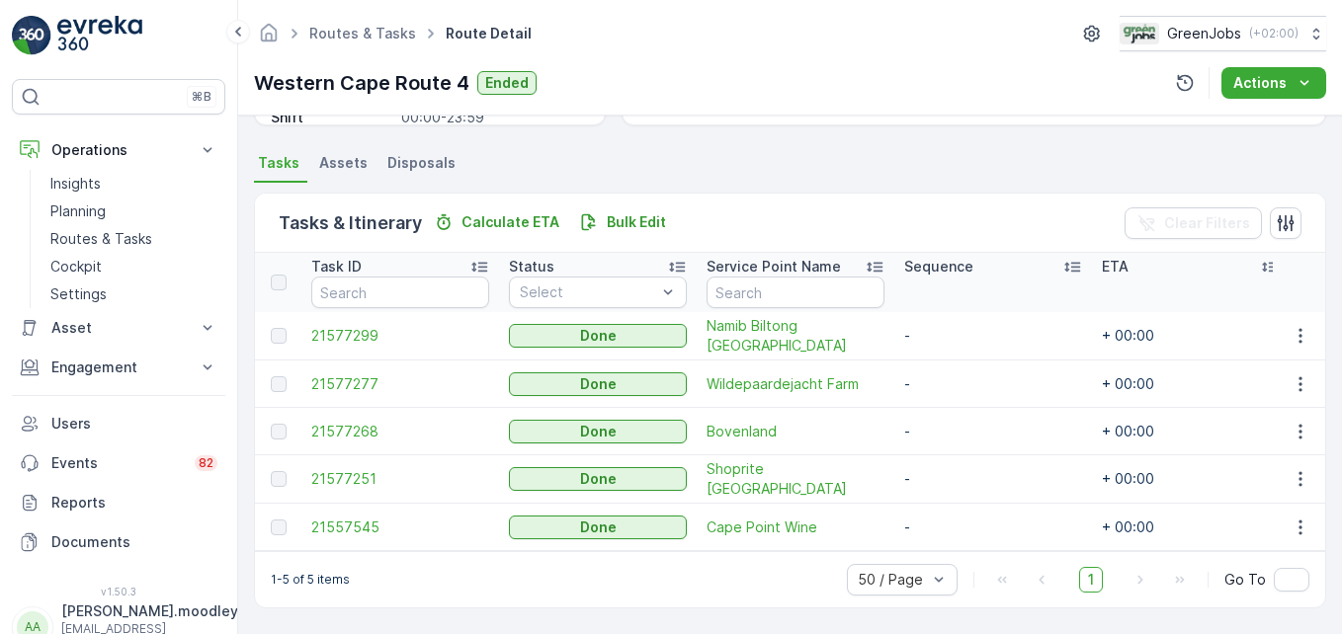
scroll to position [410, 0]
click at [1293, 326] on icon "button" at bounding box center [1300, 336] width 20 height 20
click at [1278, 350] on span "See More Details" at bounding box center [1276, 357] width 115 height 20
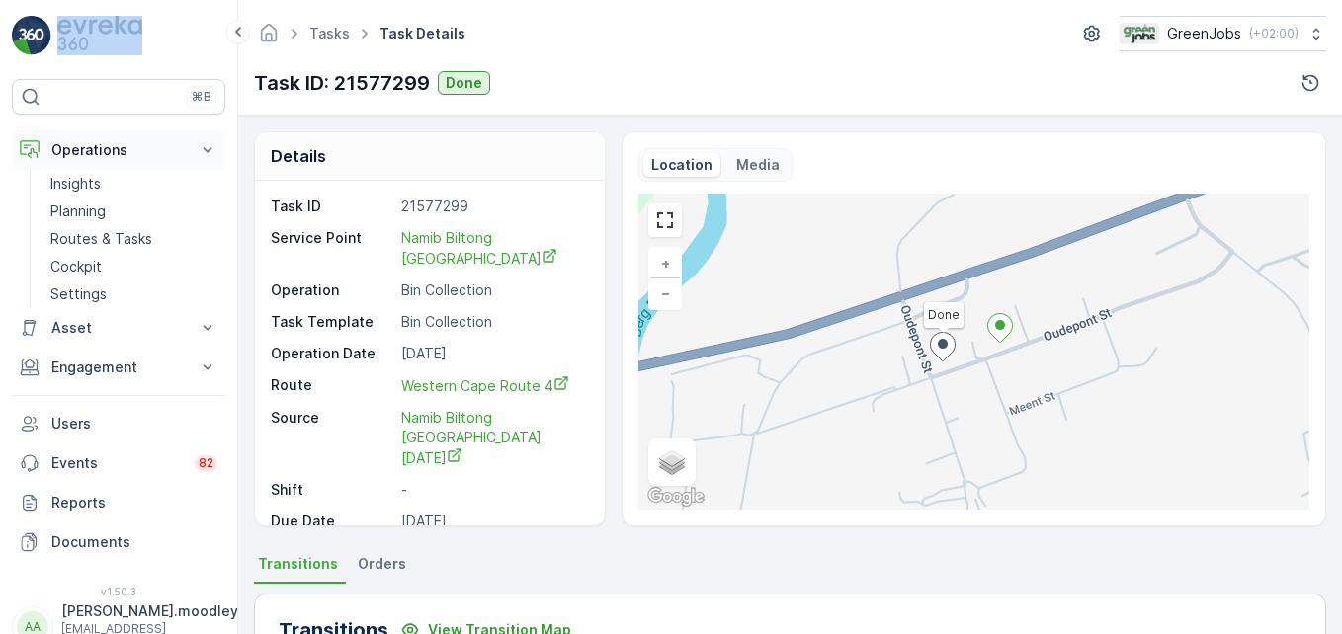
drag, startPoint x: 76, startPoint y: 185, endPoint x: 63, endPoint y: 169, distance: 20.4
click at [66, 172] on div "⌘B Operations Insights Planning Routes & Tasks Cockpit Settings Asset Assets En…" at bounding box center [119, 317] width 238 height 634
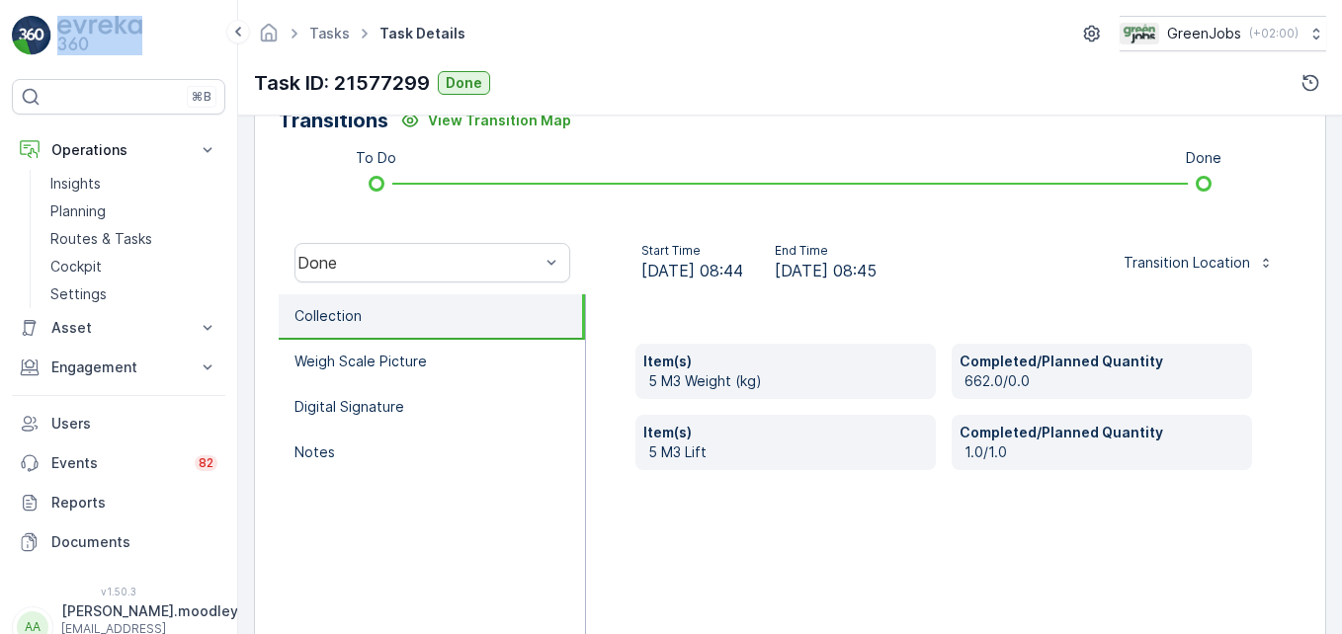
scroll to position [593, 0]
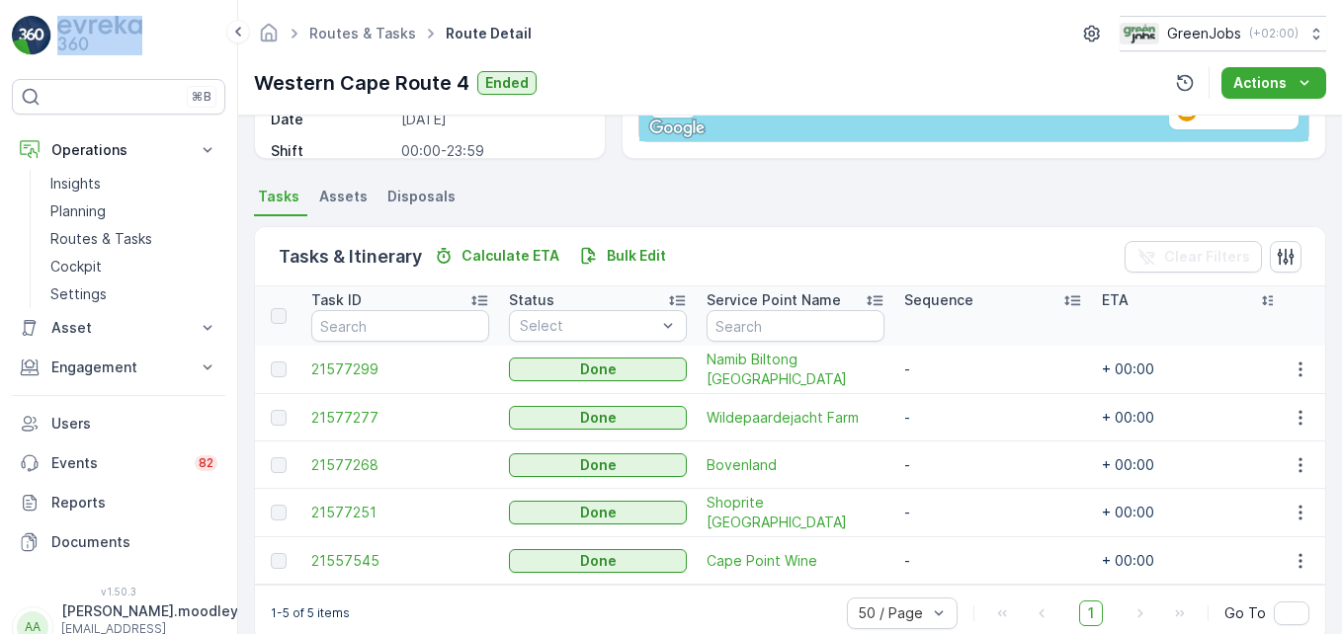
scroll to position [410, 0]
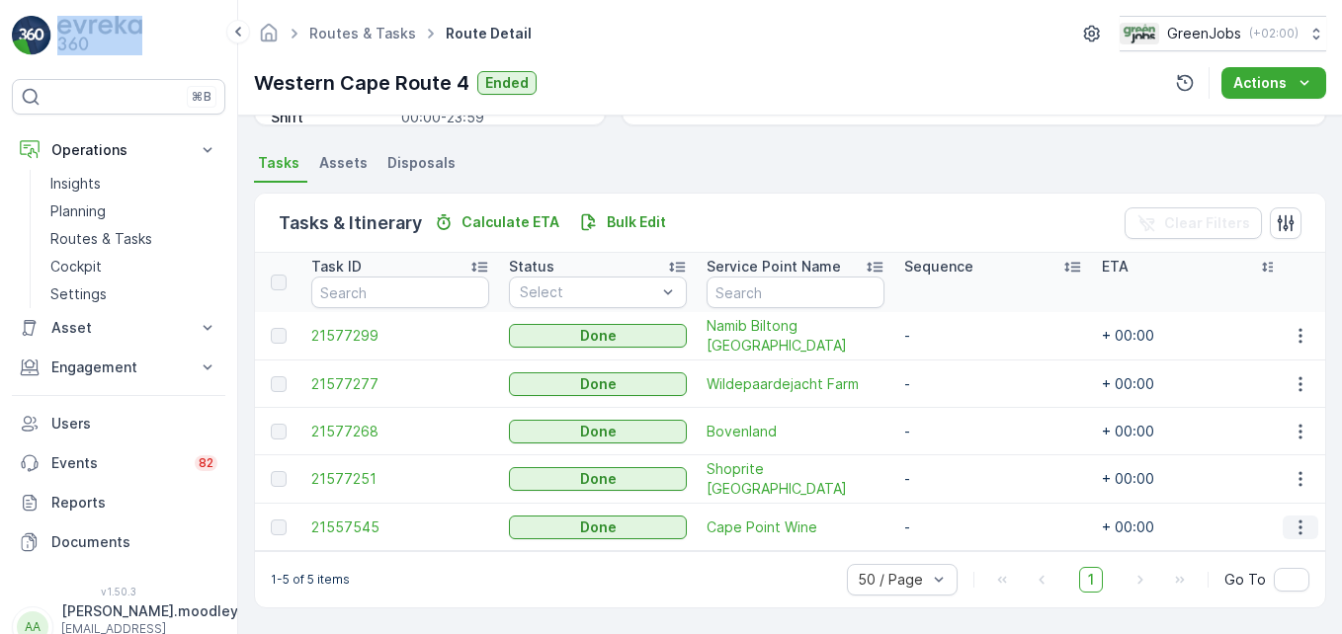
click at [1290, 521] on icon "button" at bounding box center [1300, 528] width 20 height 20
click at [1275, 549] on span "See More Details" at bounding box center [1276, 547] width 115 height 20
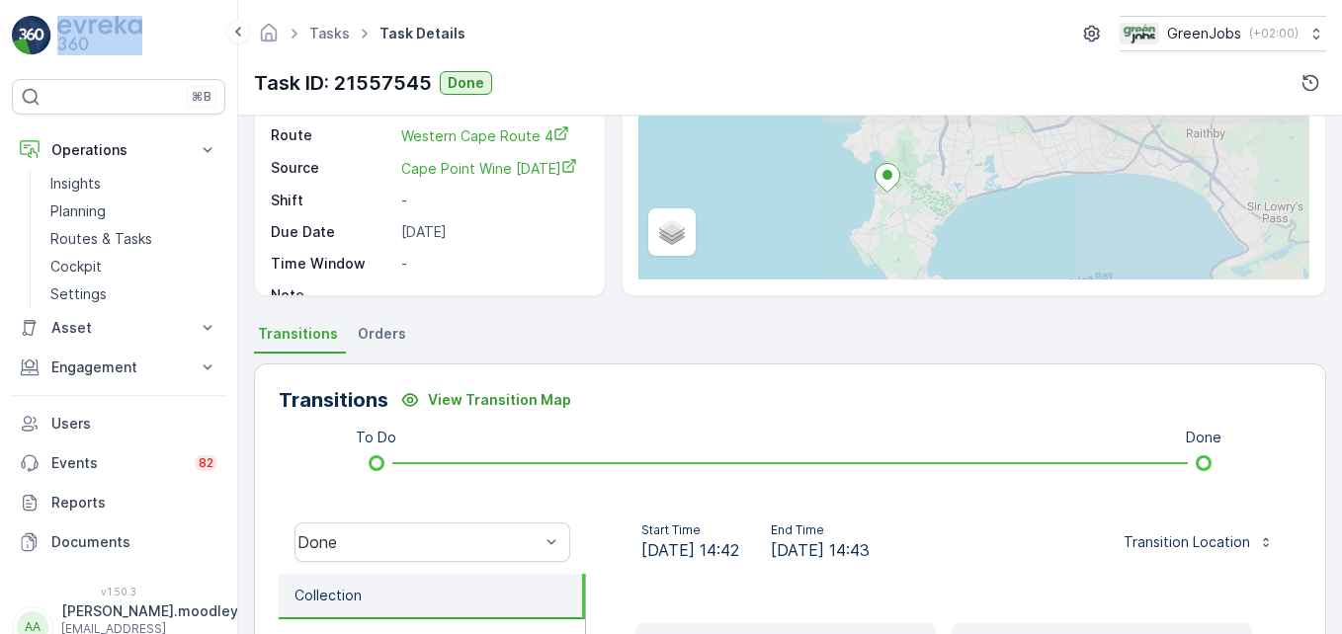
scroll to position [494, 0]
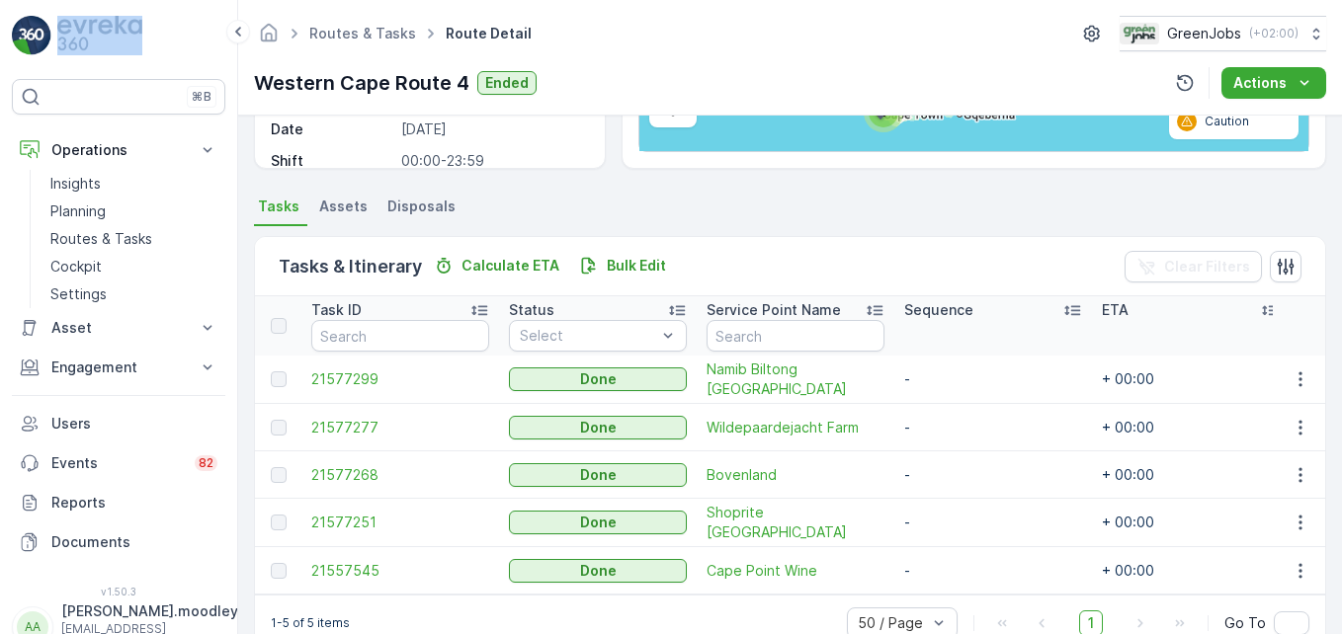
scroll to position [410, 0]
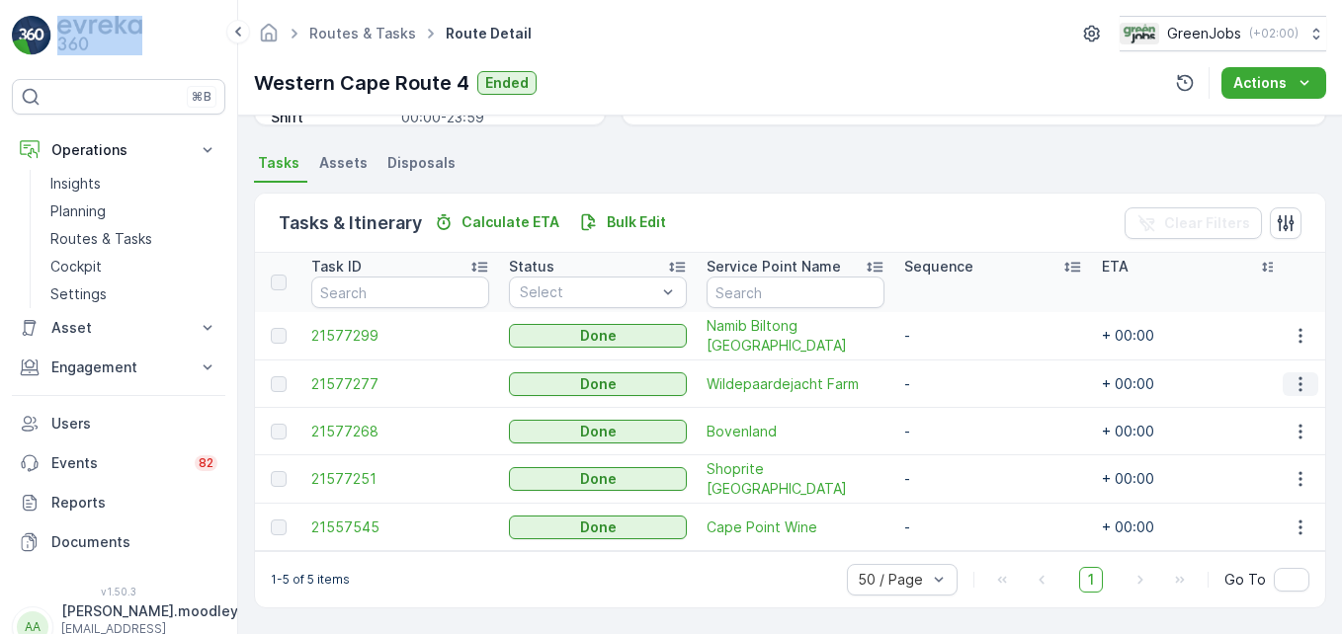
click at [1293, 380] on icon "button" at bounding box center [1300, 384] width 20 height 20
click at [1298, 403] on span "See More Details" at bounding box center [1276, 404] width 115 height 20
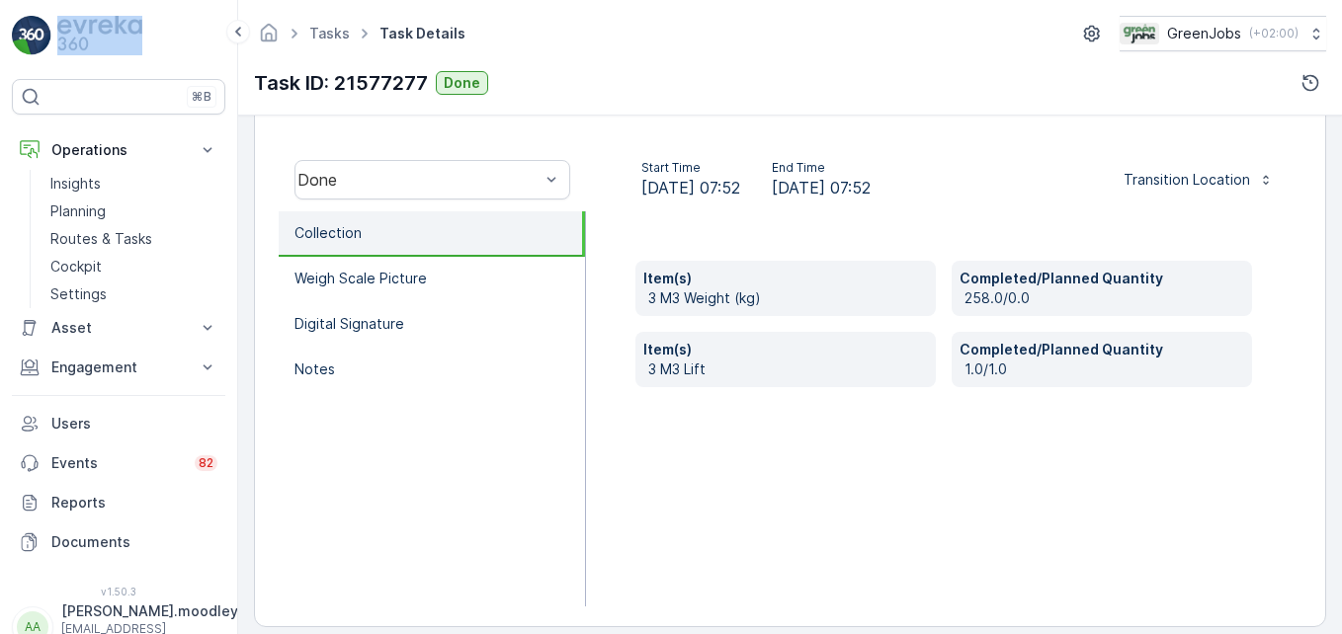
scroll to position [612, 0]
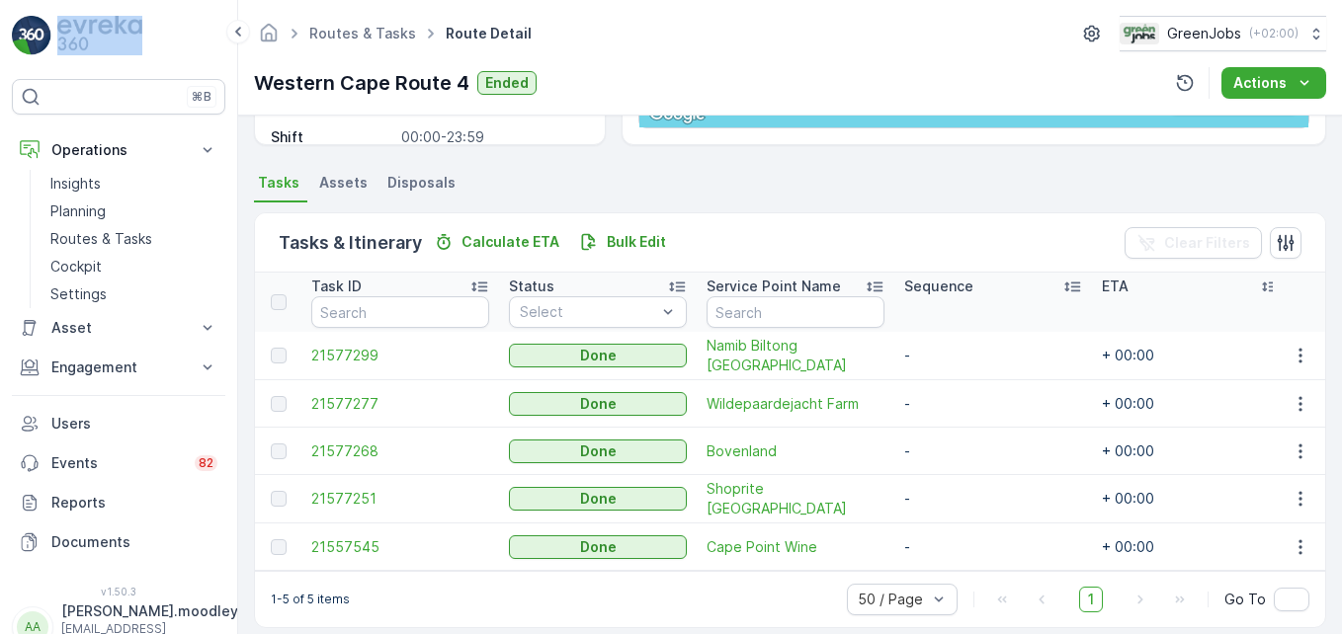
scroll to position [395, 0]
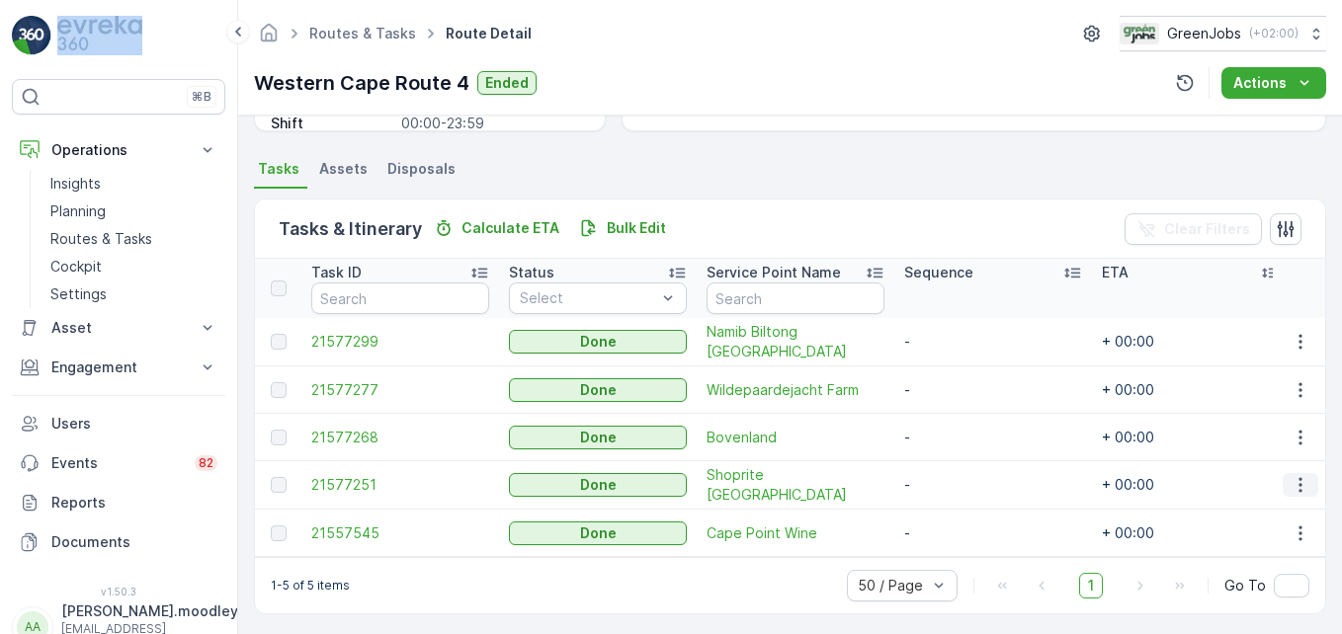
click at [1306, 486] on button "button" at bounding box center [1301, 485] width 36 height 24
click at [1283, 511] on span "See More Details" at bounding box center [1276, 514] width 115 height 20
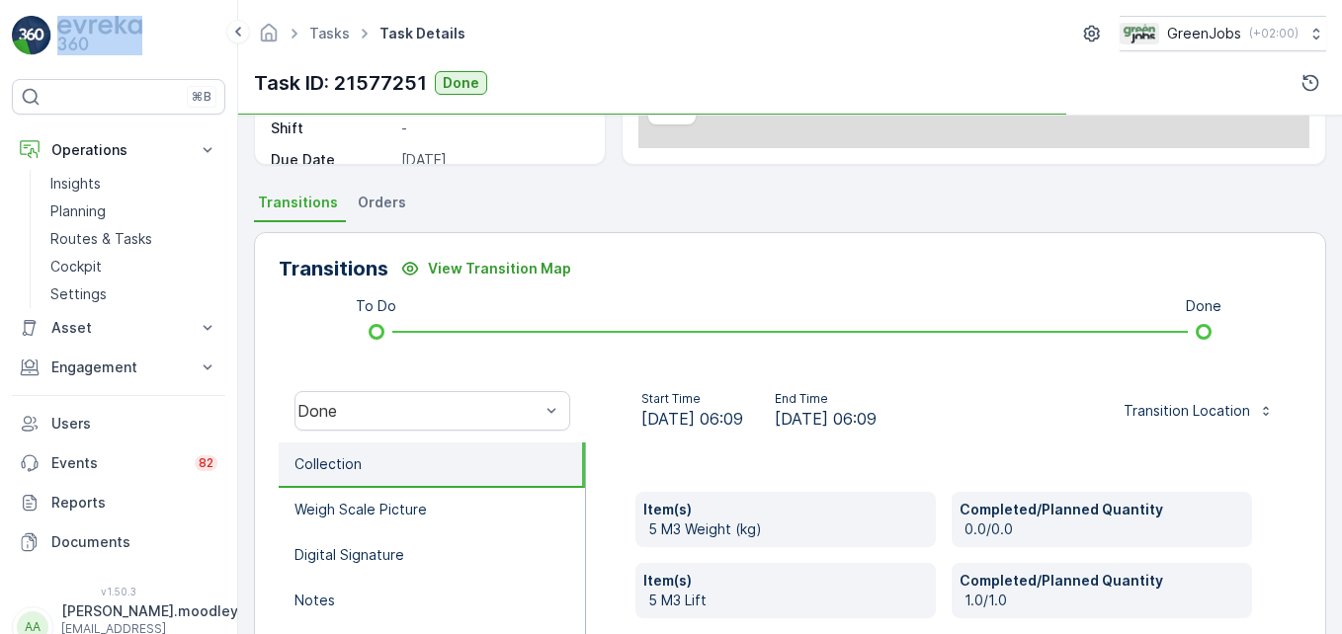
scroll to position [494, 0]
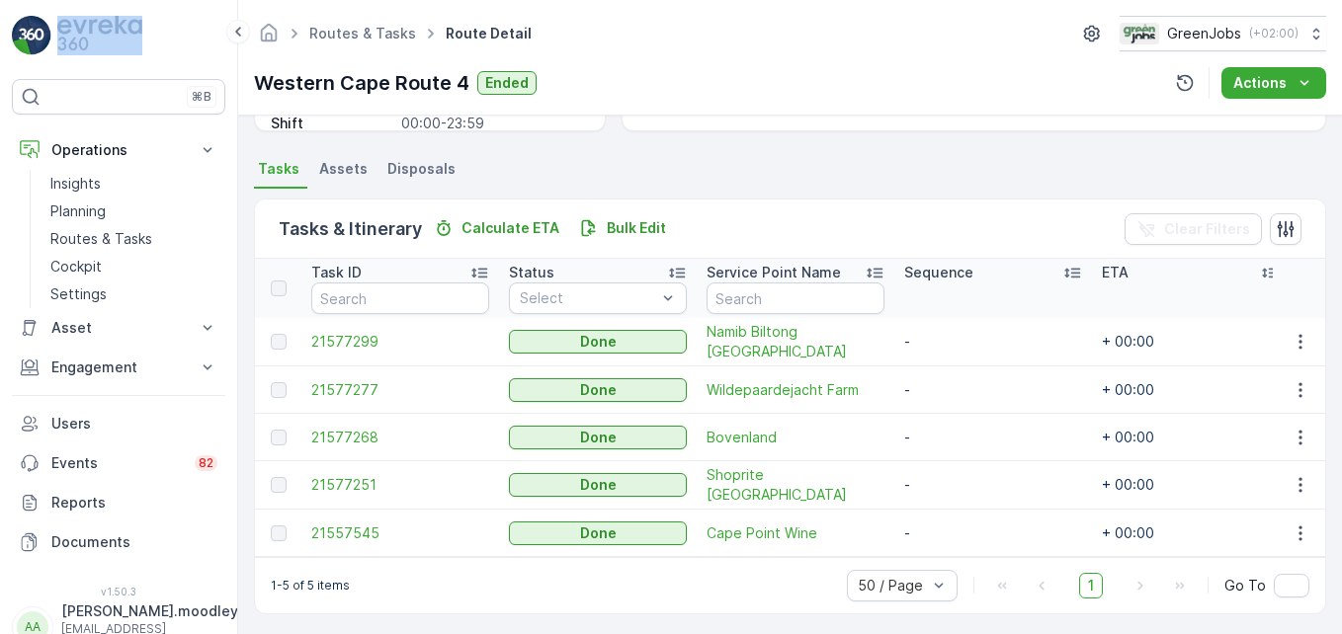
scroll to position [410, 0]
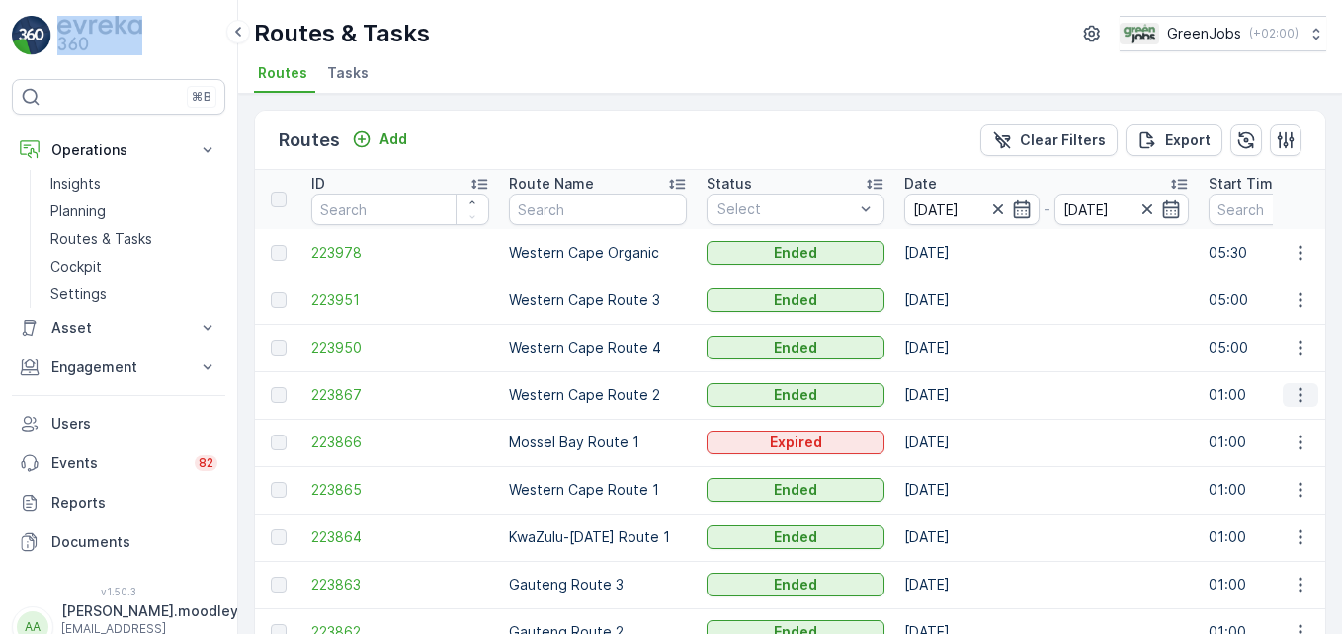
click at [1299, 399] on icon "button" at bounding box center [1300, 395] width 20 height 20
click at [1261, 424] on span "See More Details" at bounding box center [1254, 425] width 115 height 20
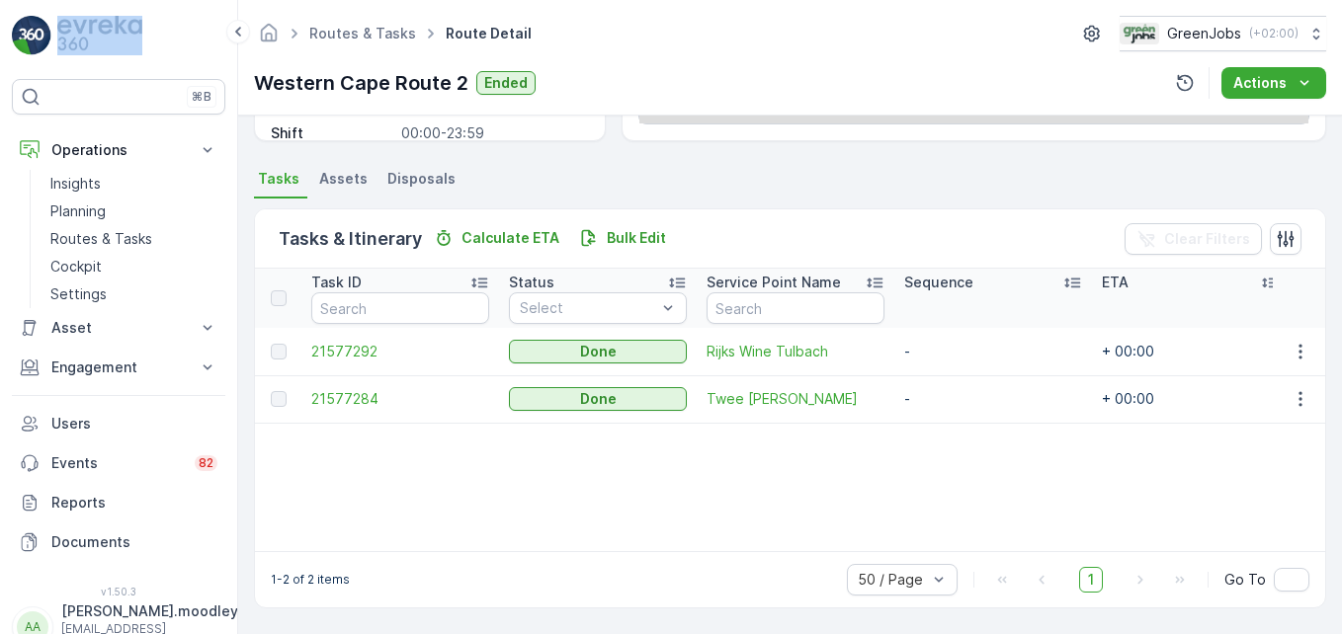
scroll to position [385, 0]
click at [1293, 350] on icon "button" at bounding box center [1300, 352] width 20 height 20
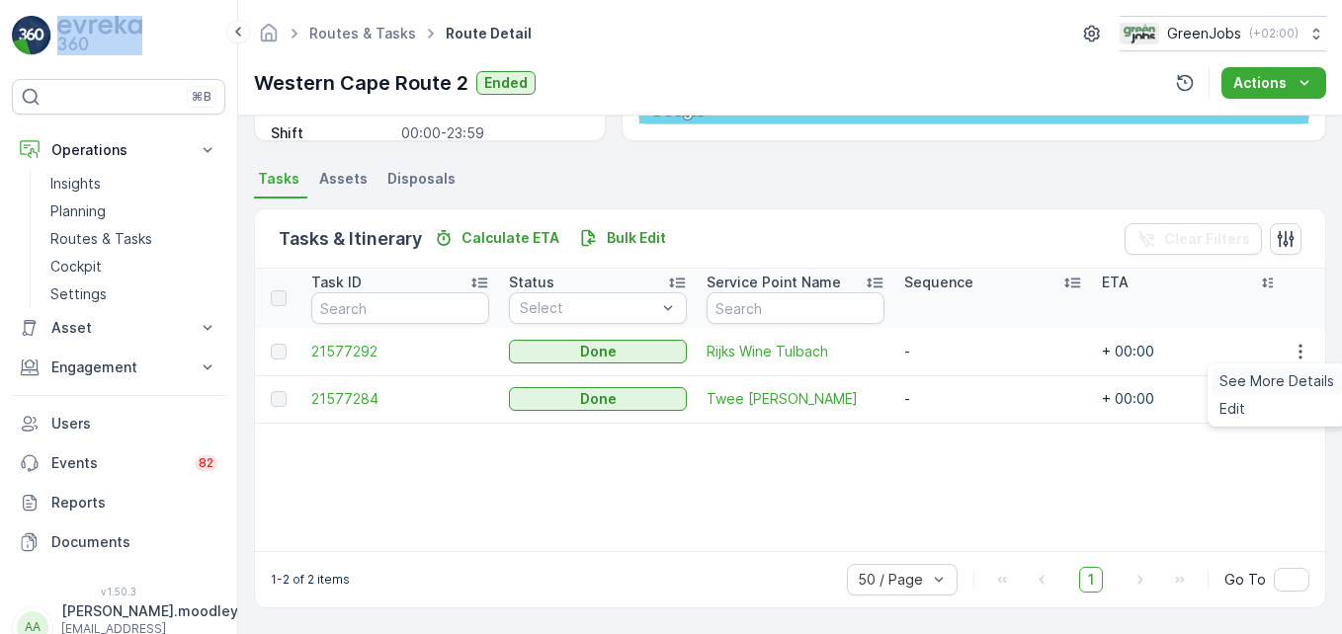
click at [1285, 383] on span "See More Details" at bounding box center [1276, 382] width 115 height 20
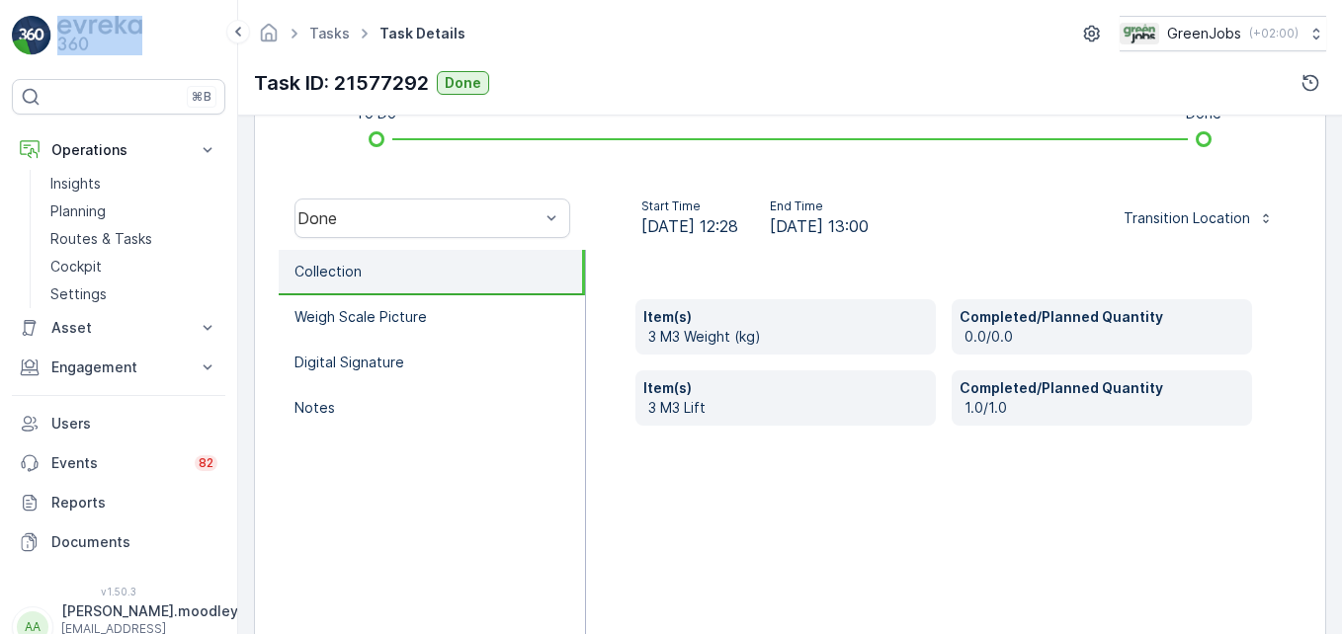
scroll to position [593, 0]
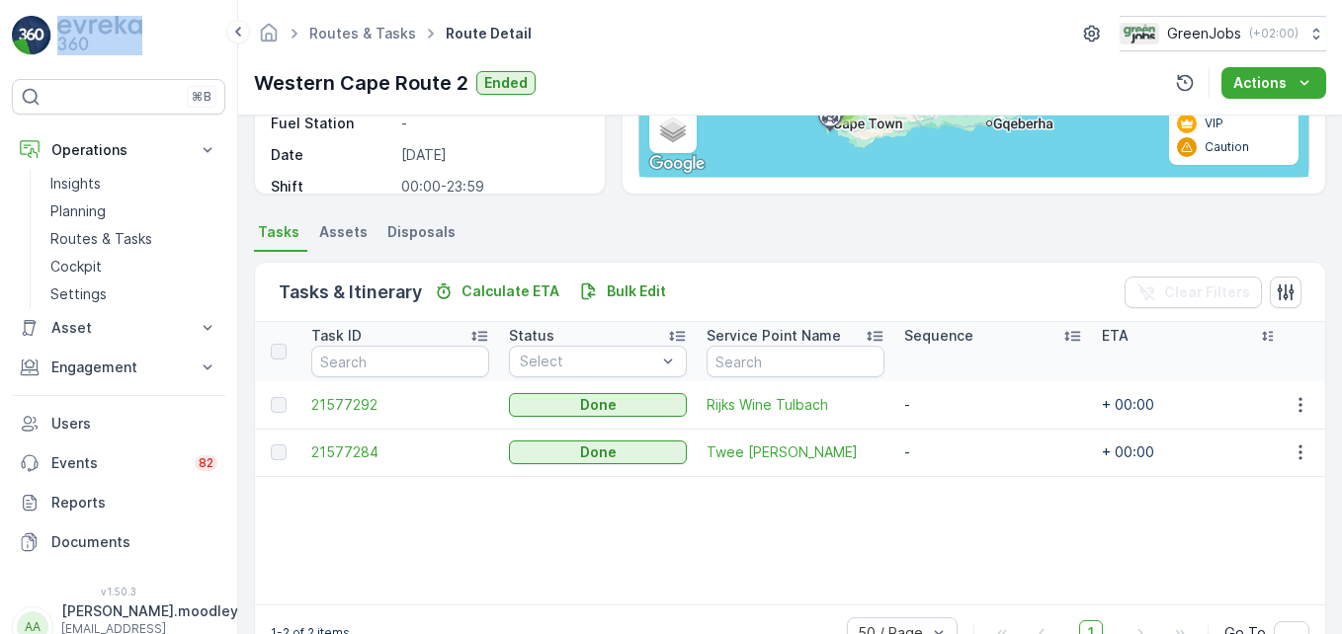
scroll to position [385, 0]
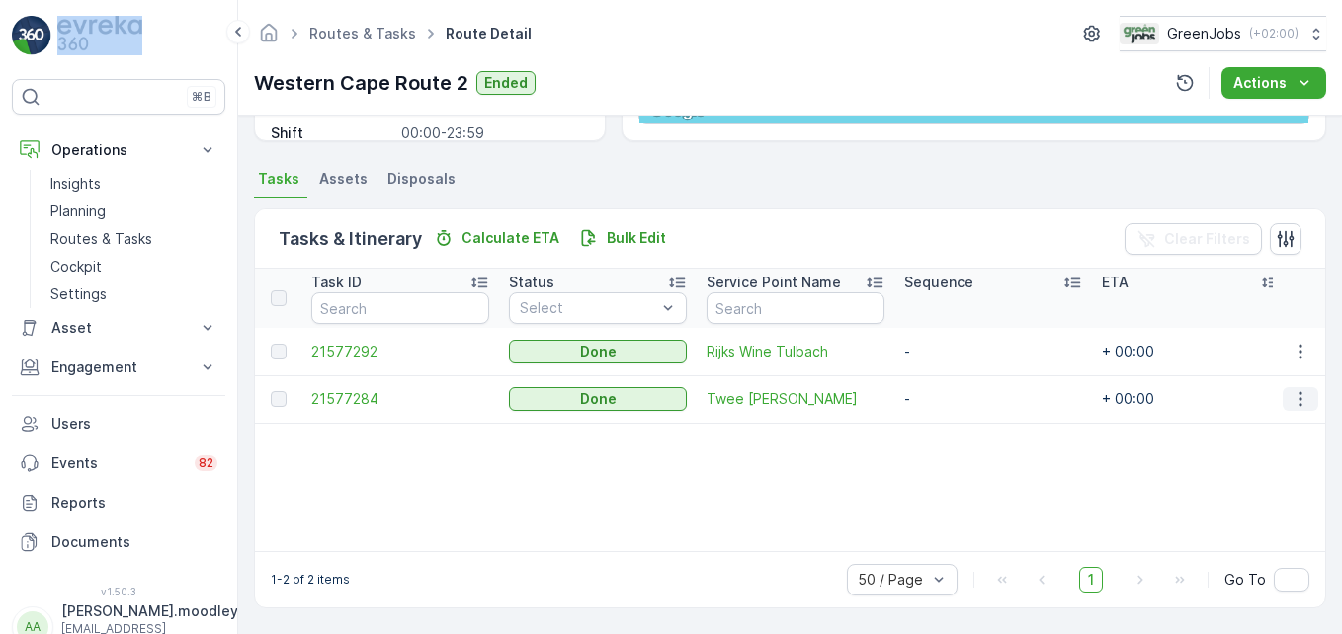
click at [1300, 399] on icon "button" at bounding box center [1300, 399] width 20 height 20
click at [1285, 434] on span "See More Details" at bounding box center [1276, 429] width 115 height 20
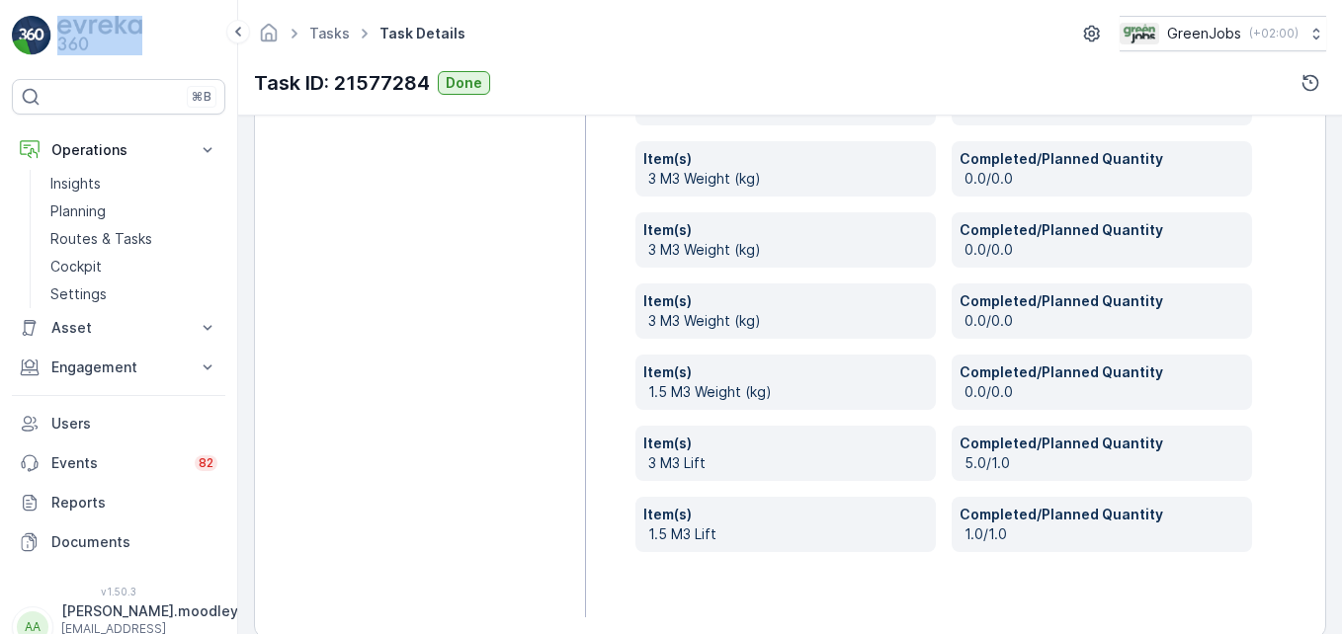
scroll to position [884, 0]
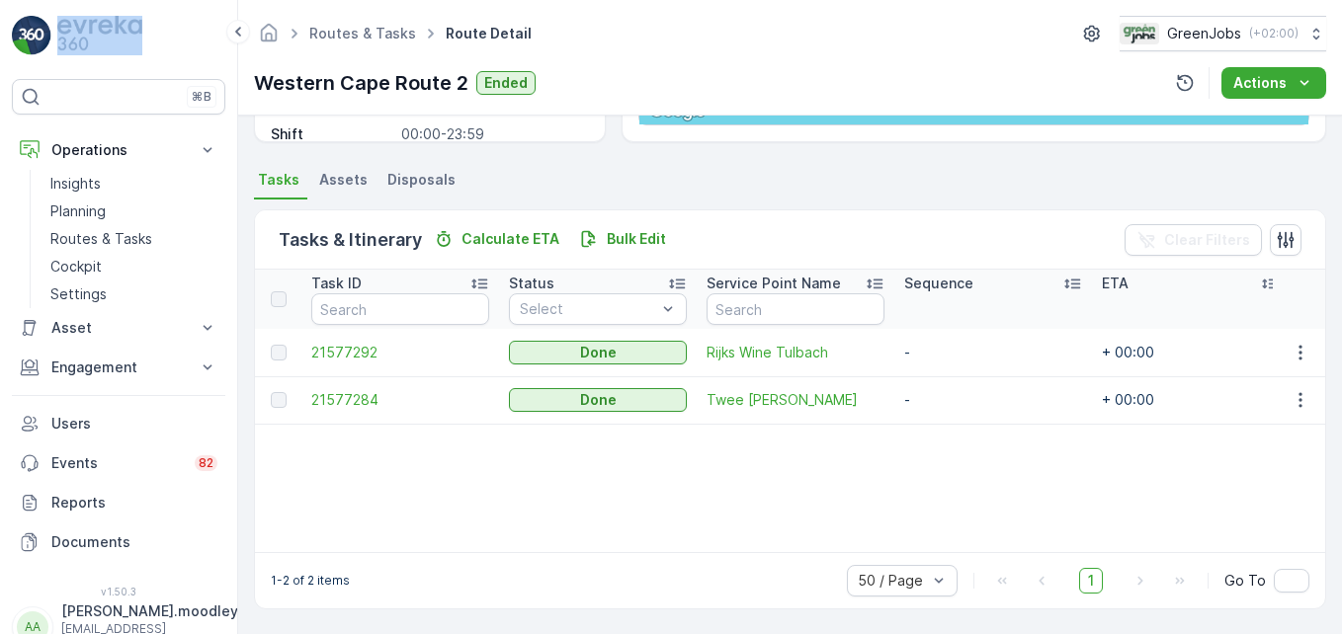
scroll to position [385, 0]
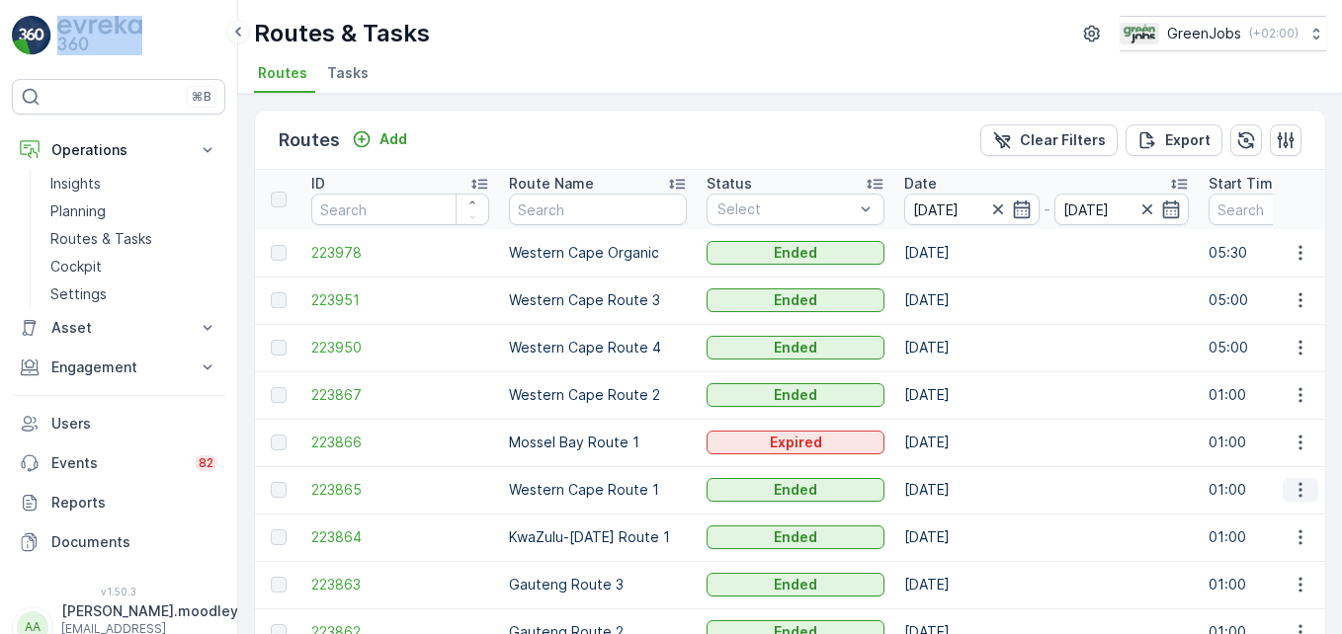
click at [1290, 493] on icon "button" at bounding box center [1300, 490] width 20 height 20
click at [1278, 518] on span "See More Details" at bounding box center [1254, 520] width 115 height 20
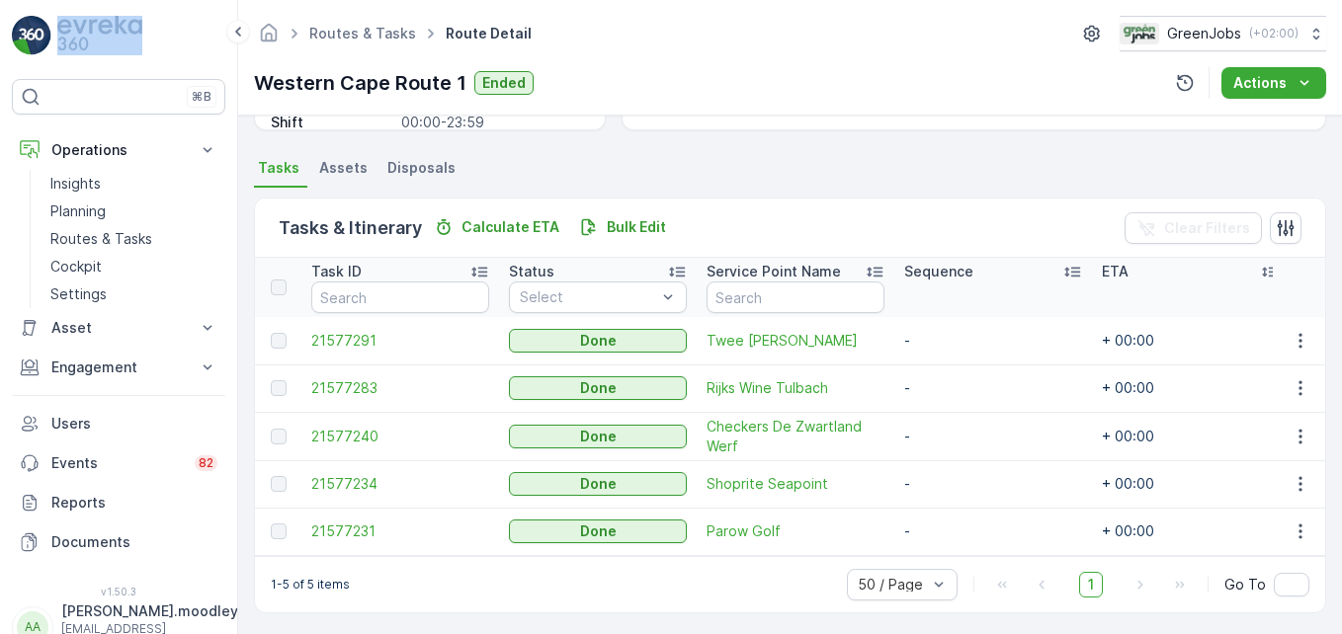
scroll to position [411, 0]
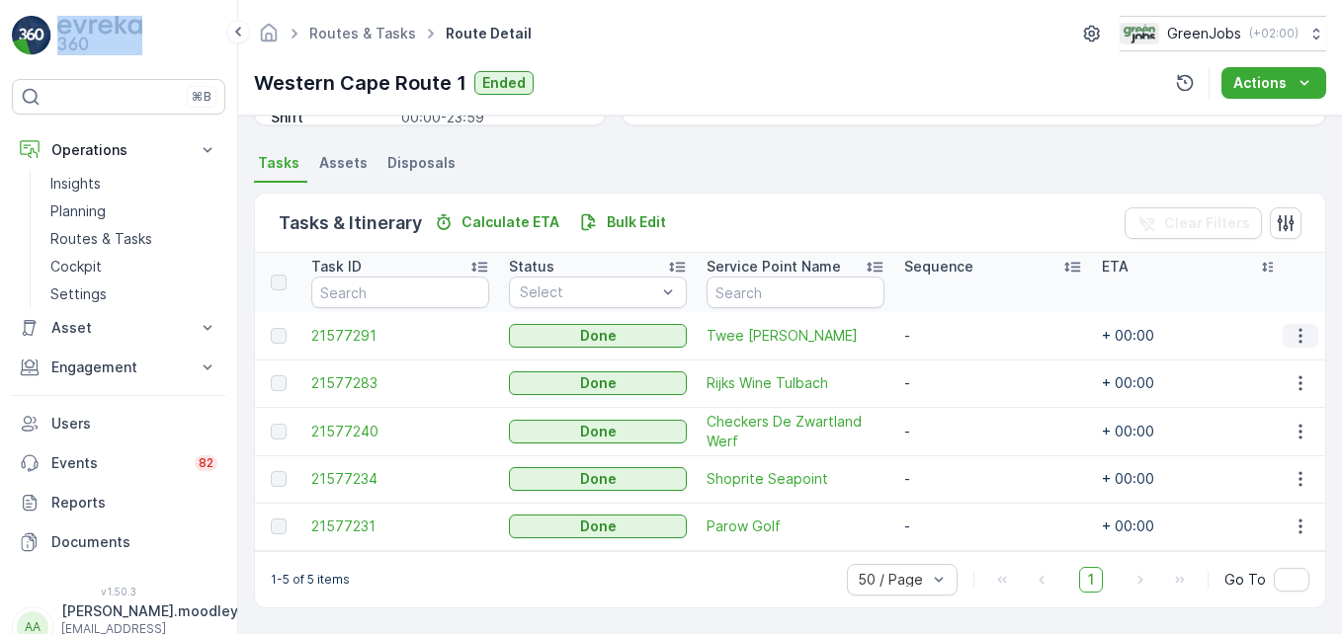
click at [1296, 328] on icon "button" at bounding box center [1300, 336] width 20 height 20
click at [1304, 355] on span "See More Details" at bounding box center [1276, 356] width 115 height 20
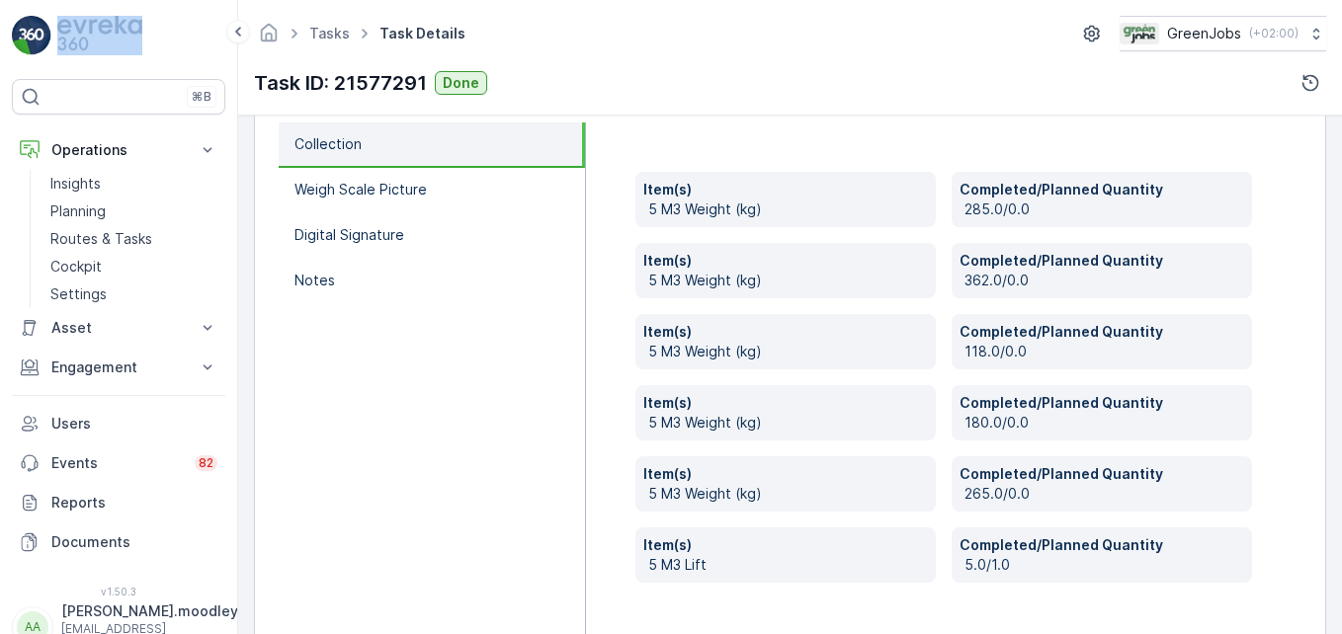
scroll to position [692, 0]
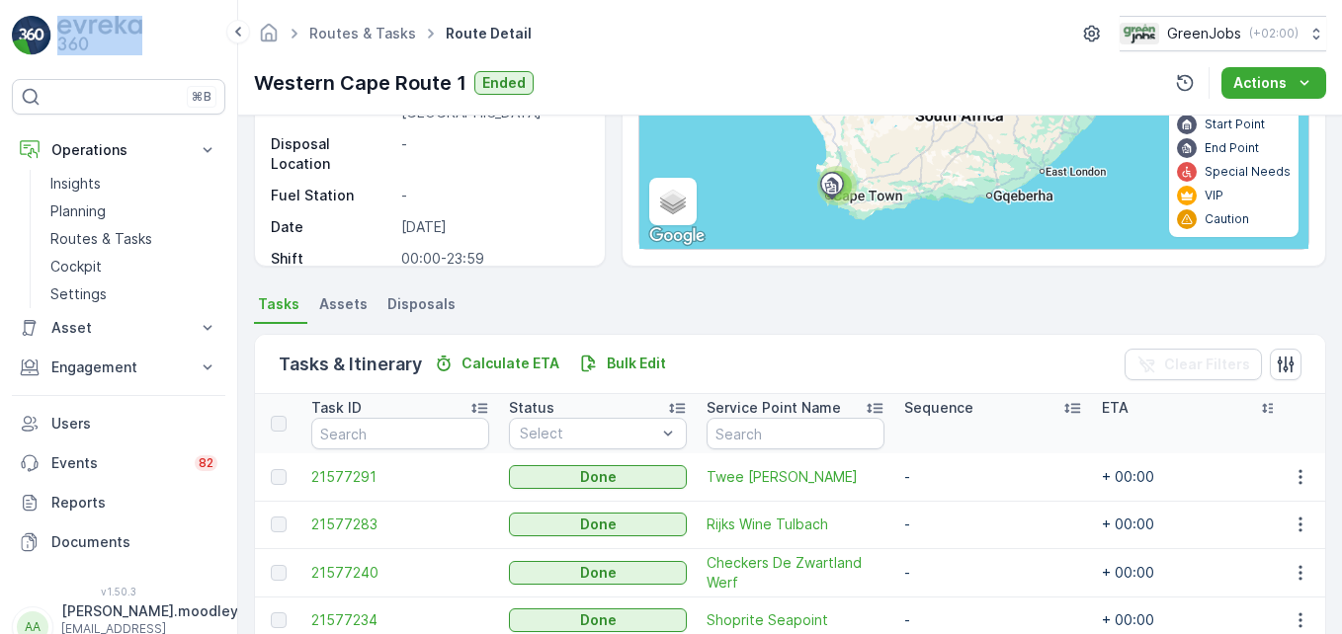
scroll to position [411, 0]
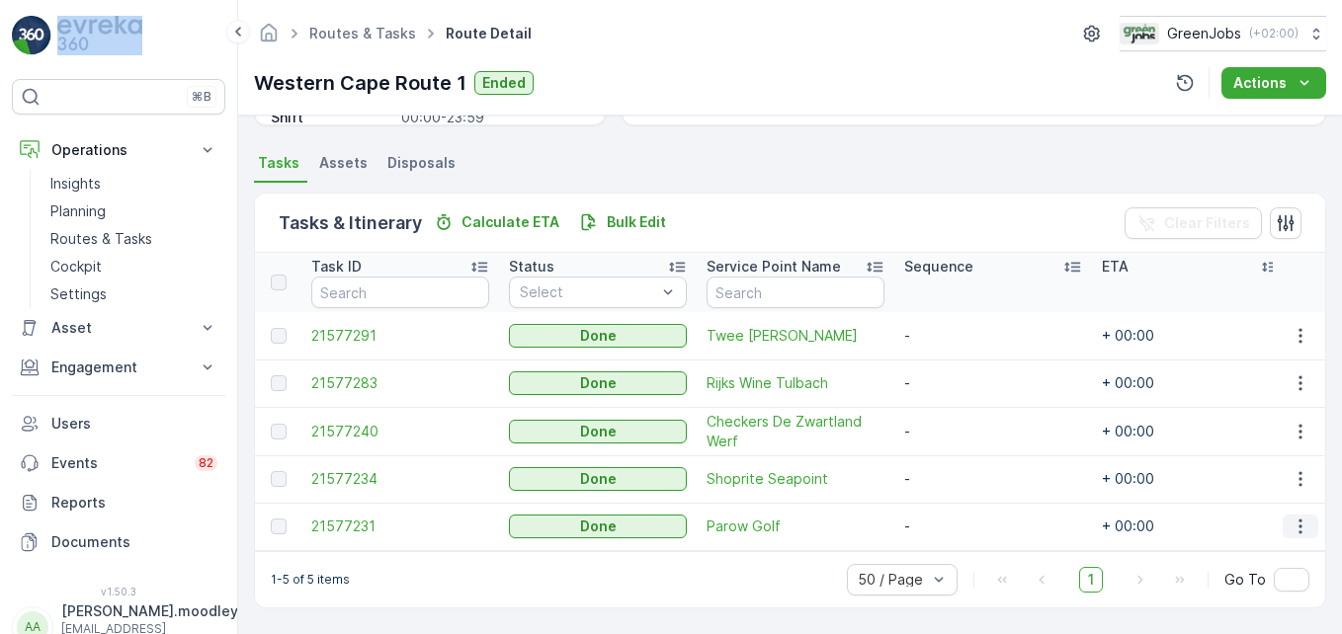
click at [1299, 520] on icon "button" at bounding box center [1300, 527] width 20 height 20
click at [1289, 542] on span "See More Details" at bounding box center [1276, 547] width 115 height 20
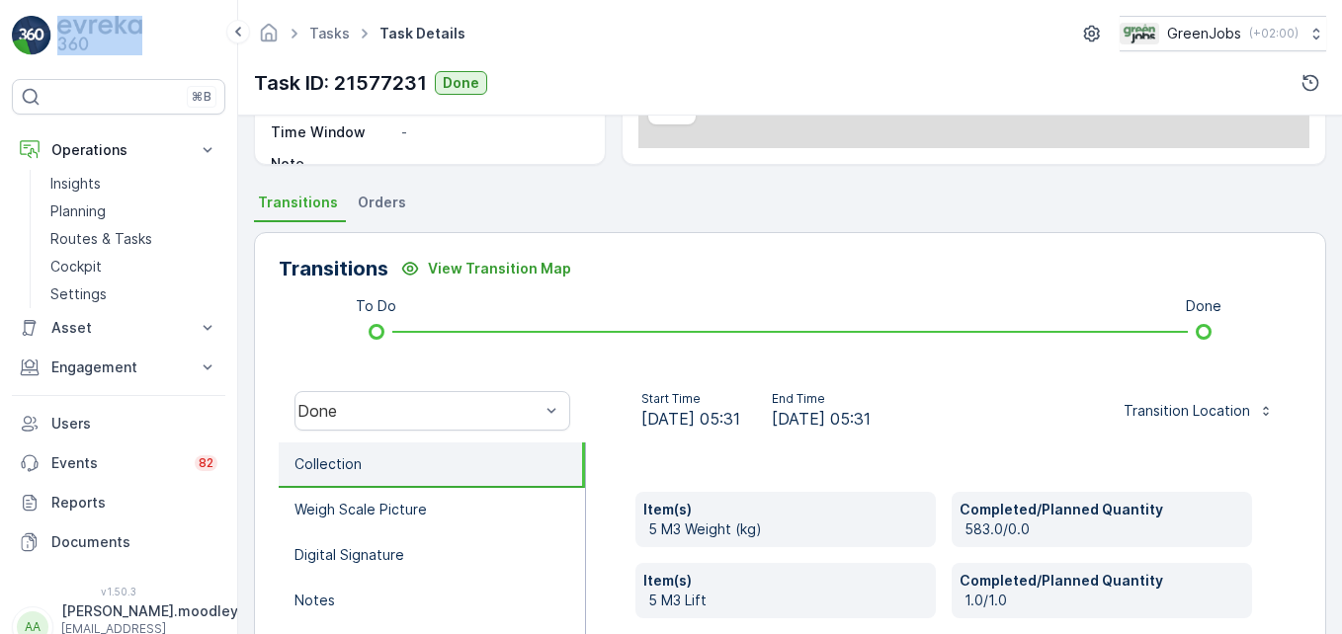
scroll to position [395, 0]
